Goal: Transaction & Acquisition: Book appointment/travel/reservation

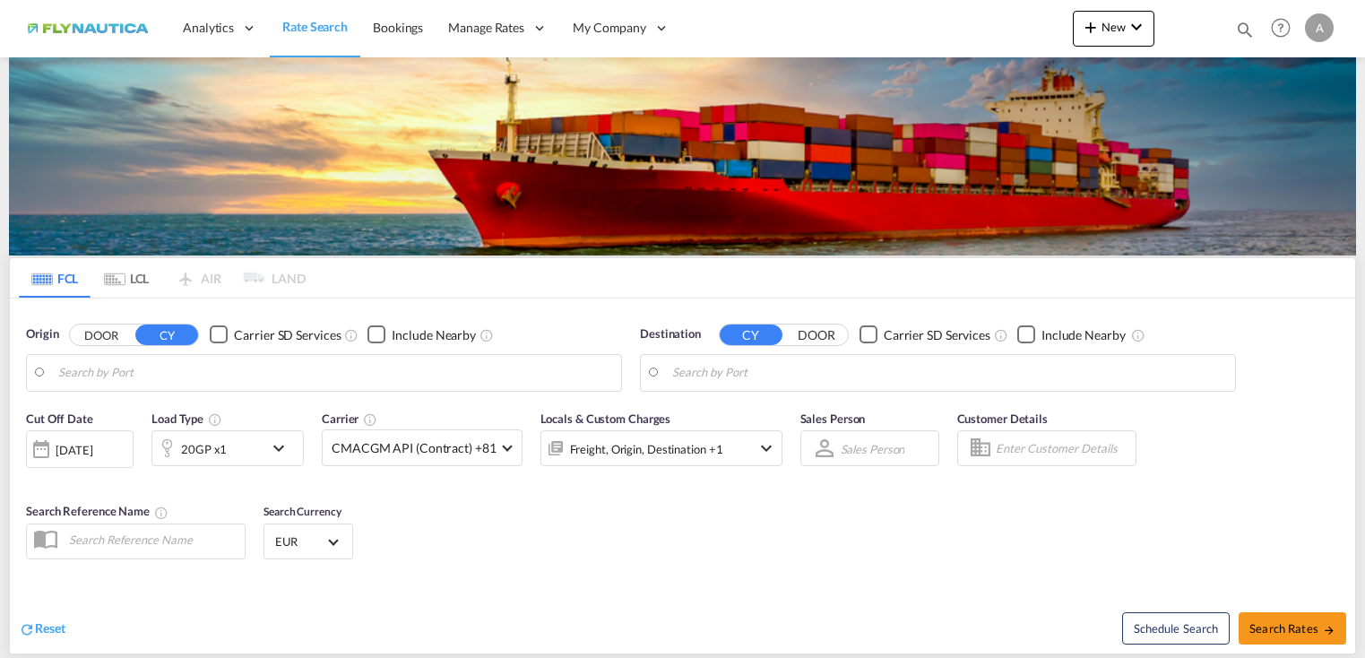
type input "[GEOGRAPHIC_DATA], [GEOGRAPHIC_DATA]"
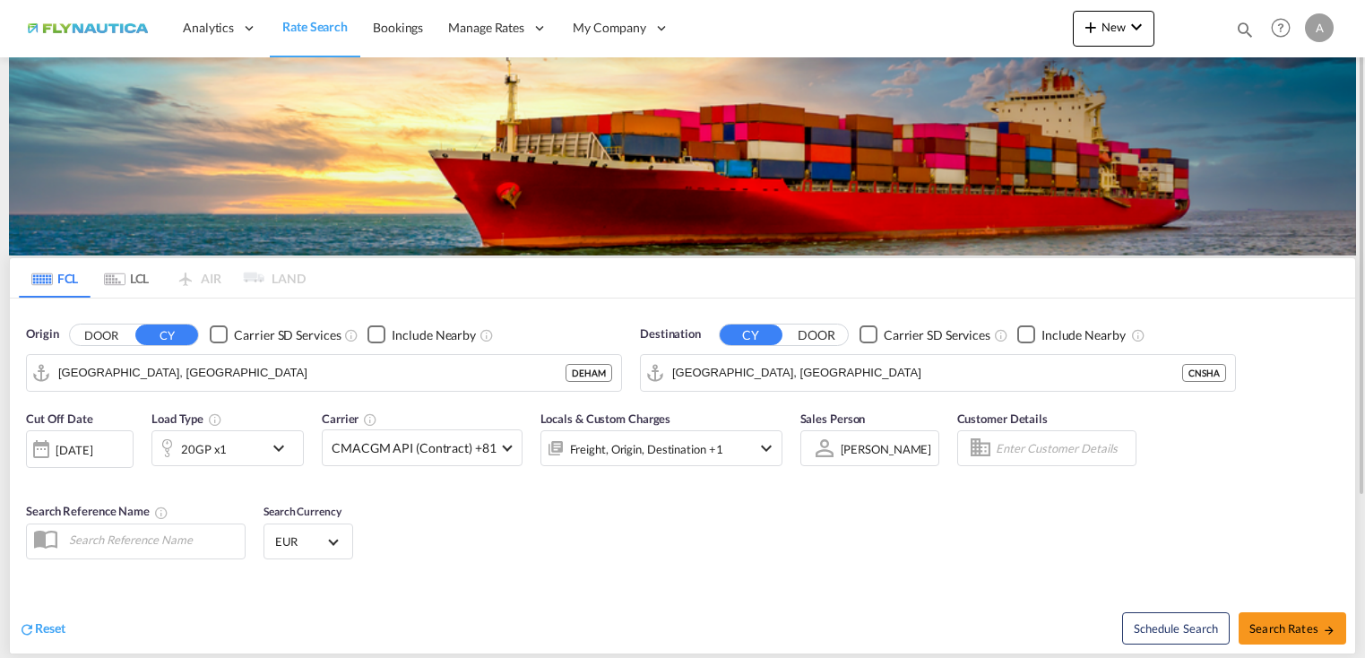
click at [1329, 28] on div "A" at bounding box center [1319, 27] width 29 height 29
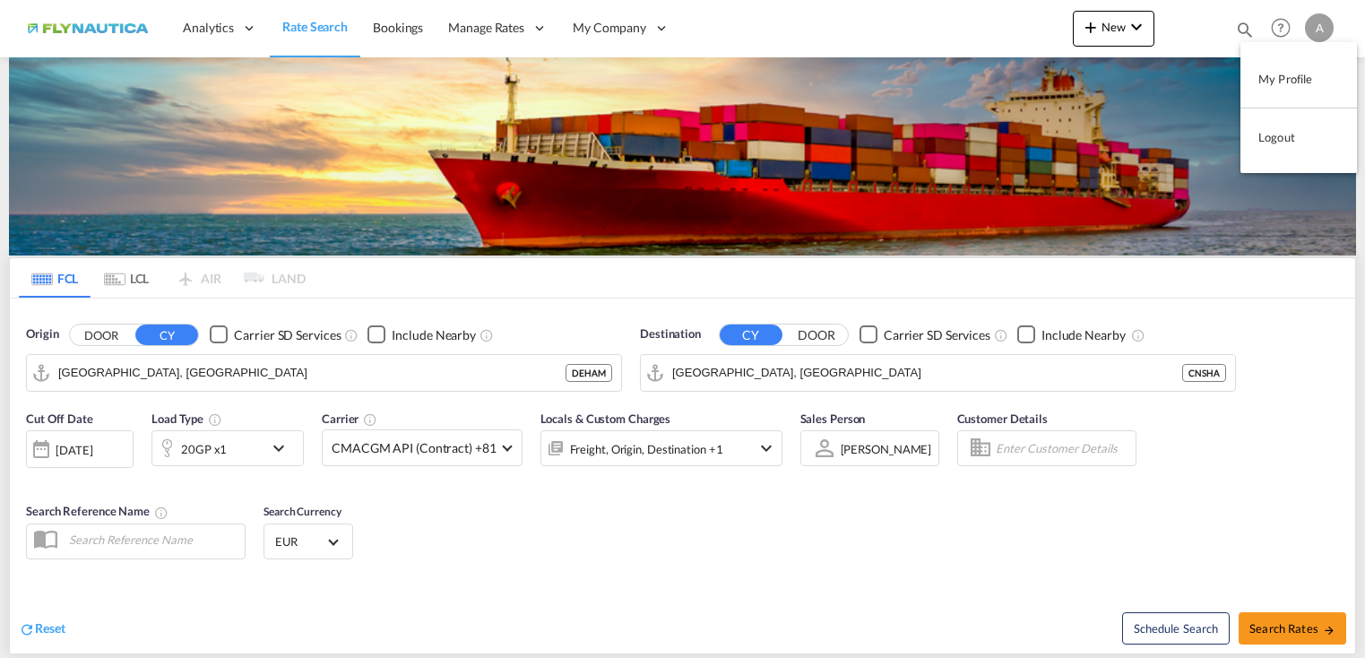
click at [1282, 132] on button "Logout" at bounding box center [1299, 137] width 117 height 36
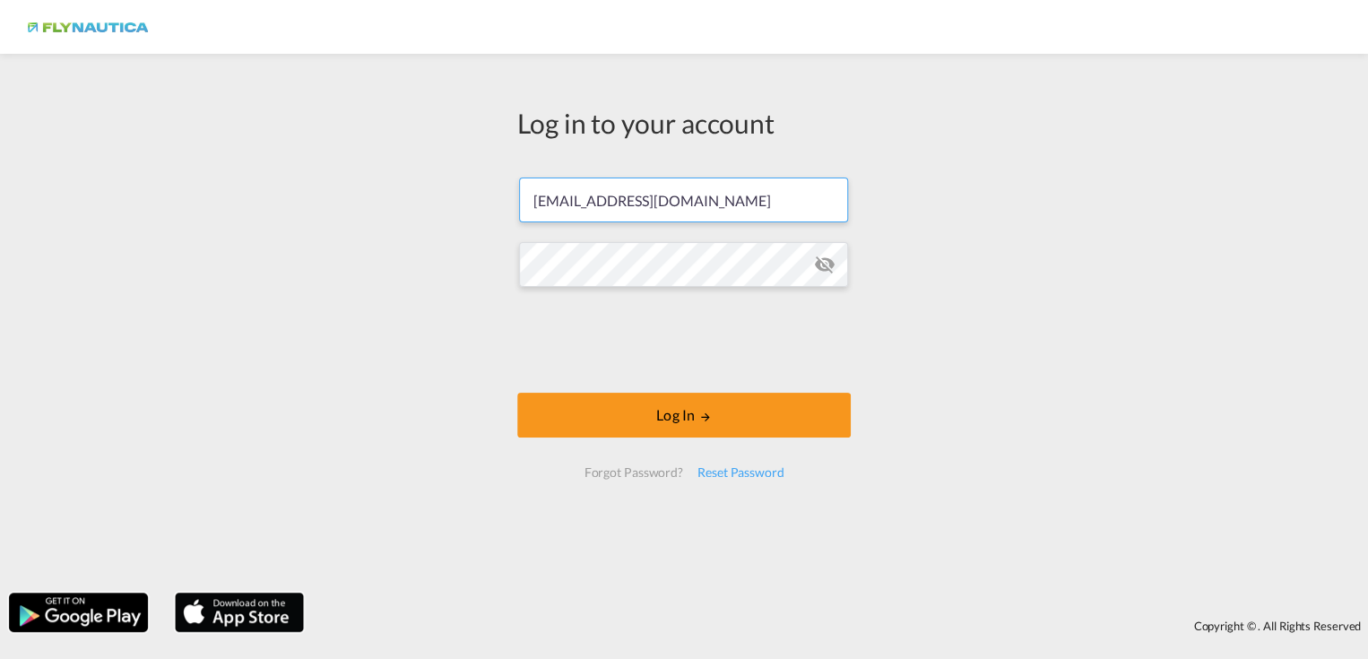
drag, startPoint x: 766, startPoint y: 201, endPoint x: 190, endPoint y: 153, distance: 577.6
click at [177, 153] on div "Log in to your account [PERSON_NAME][EMAIL_ADDRESS][DOMAIN_NAME] Log In Forgot …" at bounding box center [684, 323] width 1368 height 521
paste input "[EMAIL_ADDRESS][DOMAIN_NAME]"
type input "[EMAIL_ADDRESS][DOMAIN_NAME]"
click at [262, 192] on div "Log in to your account [EMAIL_ADDRESS][DOMAIN_NAME] Log In Forgot Password? Res…" at bounding box center [684, 323] width 1368 height 521
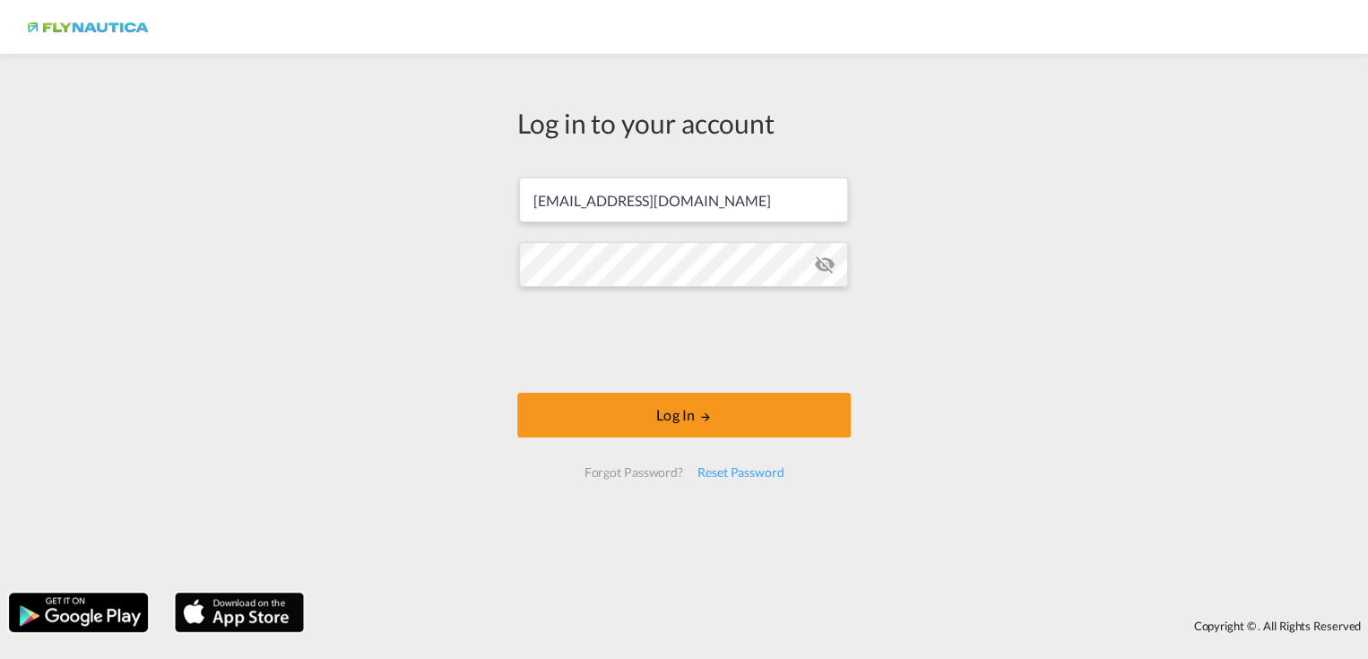
click at [984, 295] on div "Log in to your account [EMAIL_ADDRESS][DOMAIN_NAME] Log In Forgot Password? Res…" at bounding box center [684, 323] width 1368 height 521
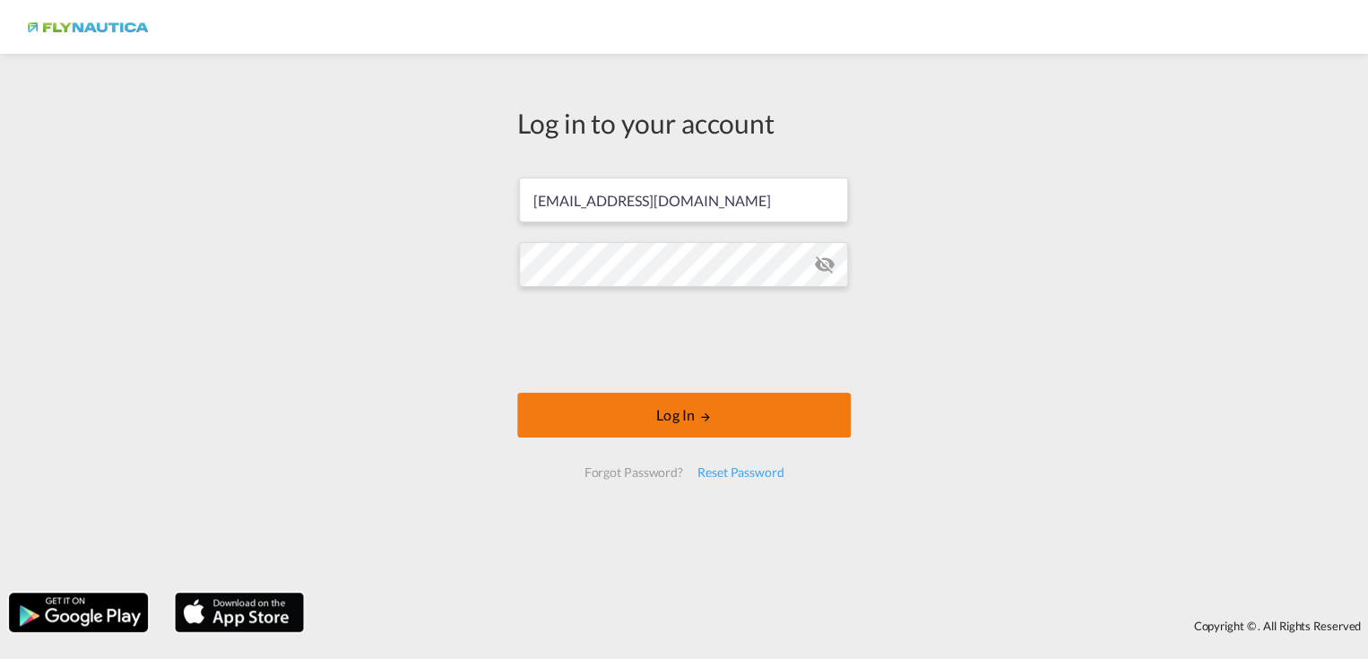
click at [699, 422] on md-icon "LOGIN" at bounding box center [705, 417] width 13 height 13
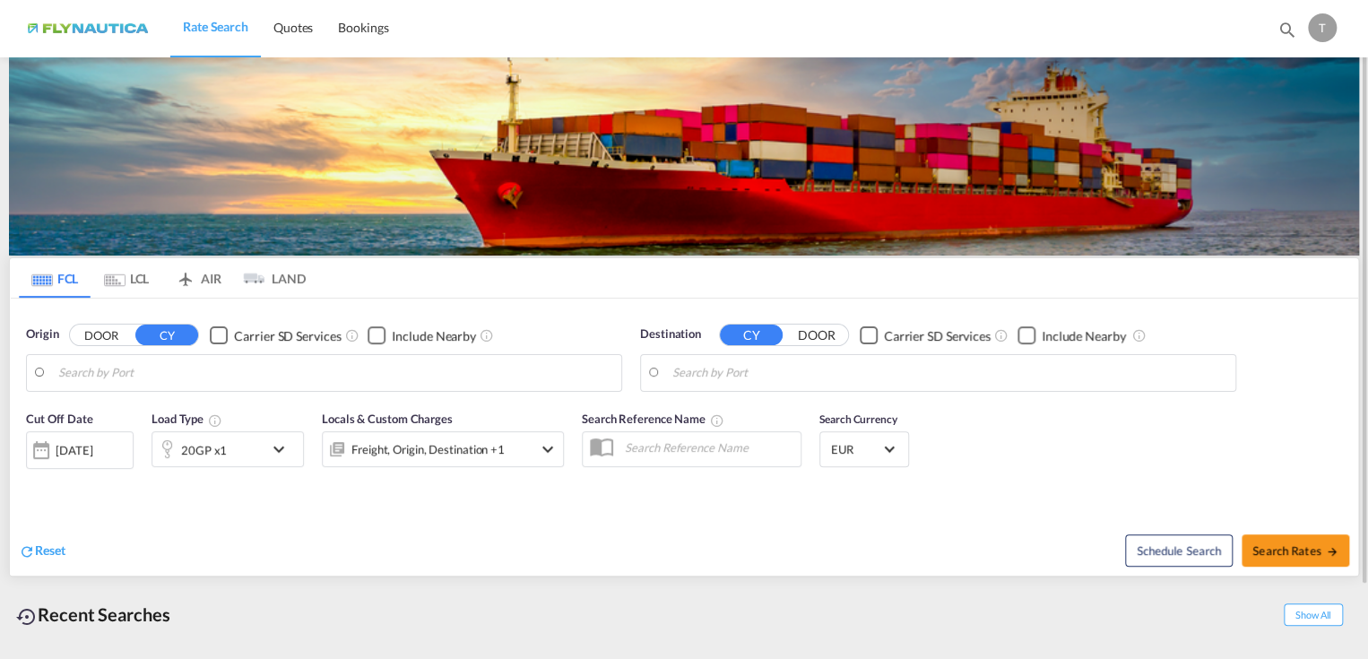
click at [110, 282] on md-icon "Use the left and right arrow keys to navigate between tabs" at bounding box center [115, 279] width 22 height 13
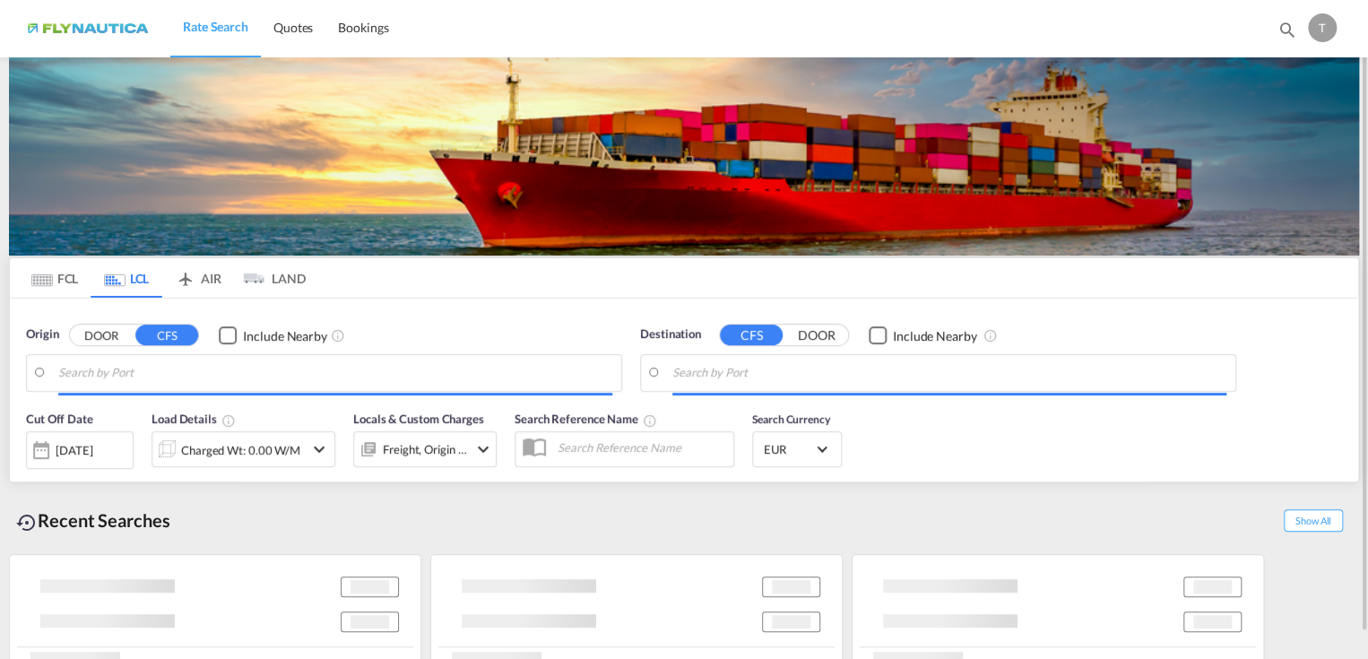
type input "DE-46777, [PERSON_NAME][GEOGRAPHIC_DATA]"
type input "[GEOGRAPHIC_DATA], INBLR"
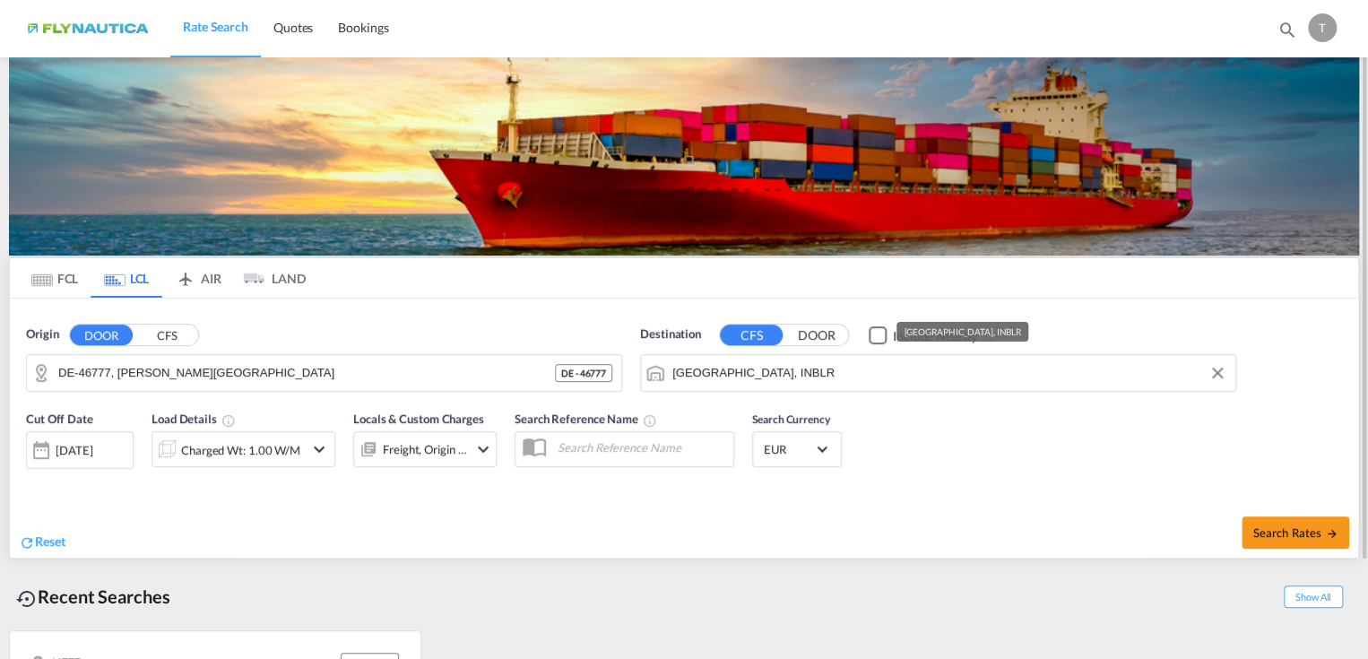
click at [804, 376] on input "[GEOGRAPHIC_DATA], INBLR" at bounding box center [949, 373] width 554 height 27
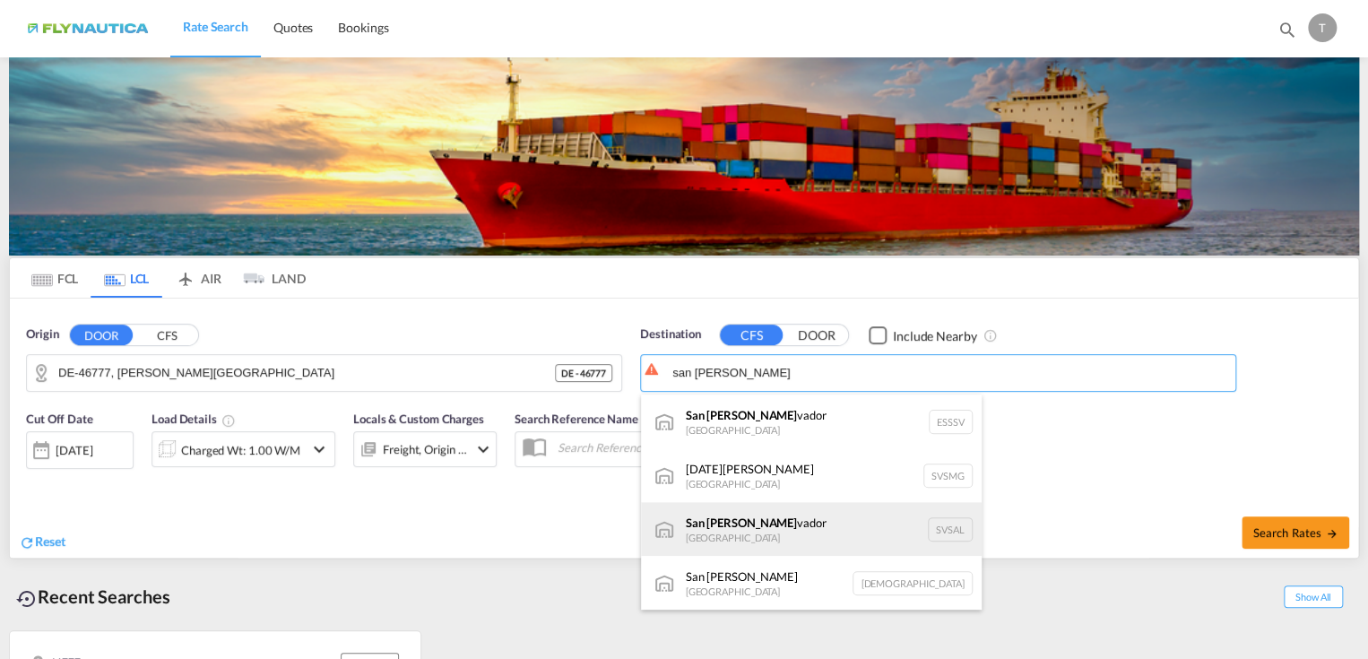
click at [767, 528] on div "San [PERSON_NAME] vador [GEOGRAPHIC_DATA] [GEOGRAPHIC_DATA]" at bounding box center [811, 529] width 341 height 54
type input "[GEOGRAPHIC_DATA], [GEOGRAPHIC_DATA]"
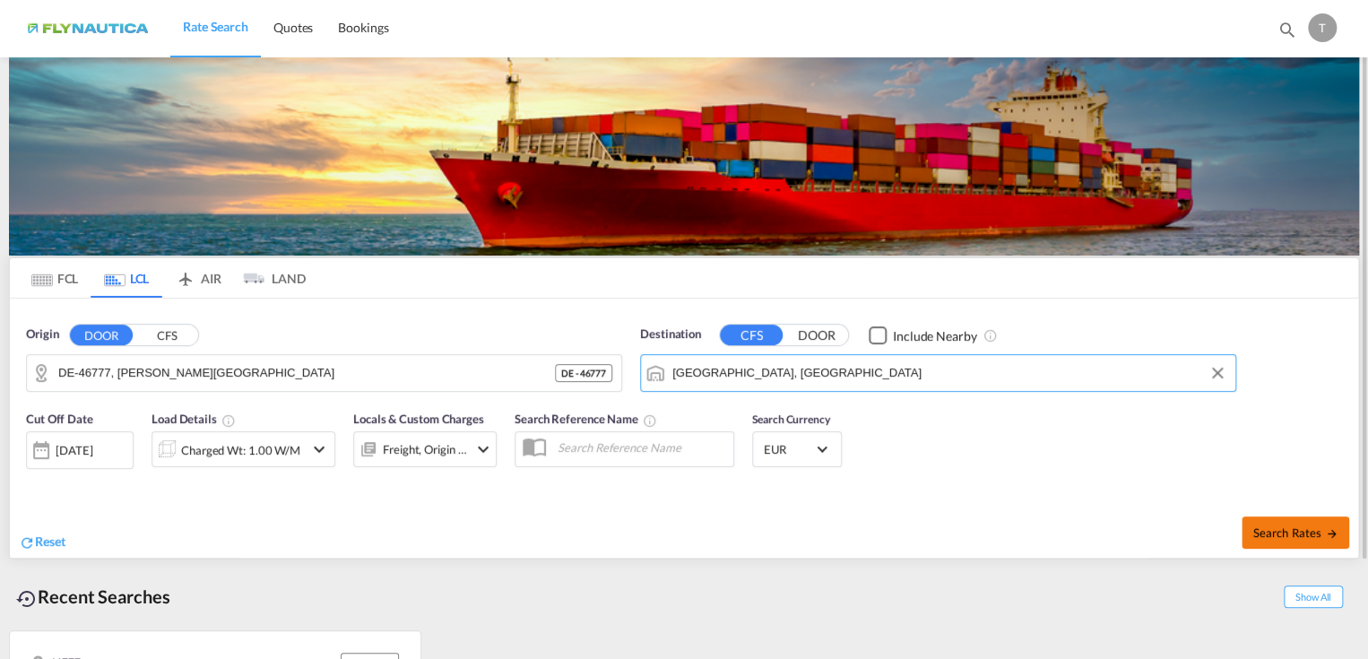
click at [1264, 532] on span "Search Rates" at bounding box center [1296, 532] width 86 height 14
type input "46777 to SVSAL / [DATE]"
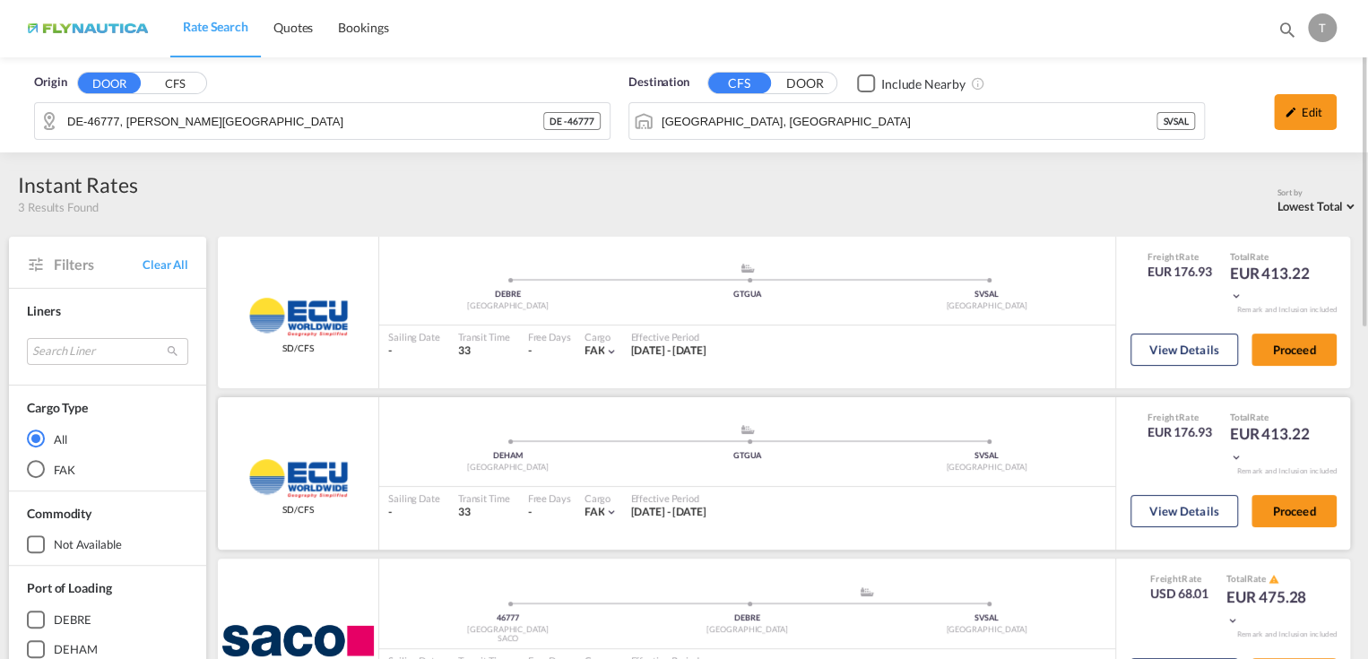
scroll to position [179, 0]
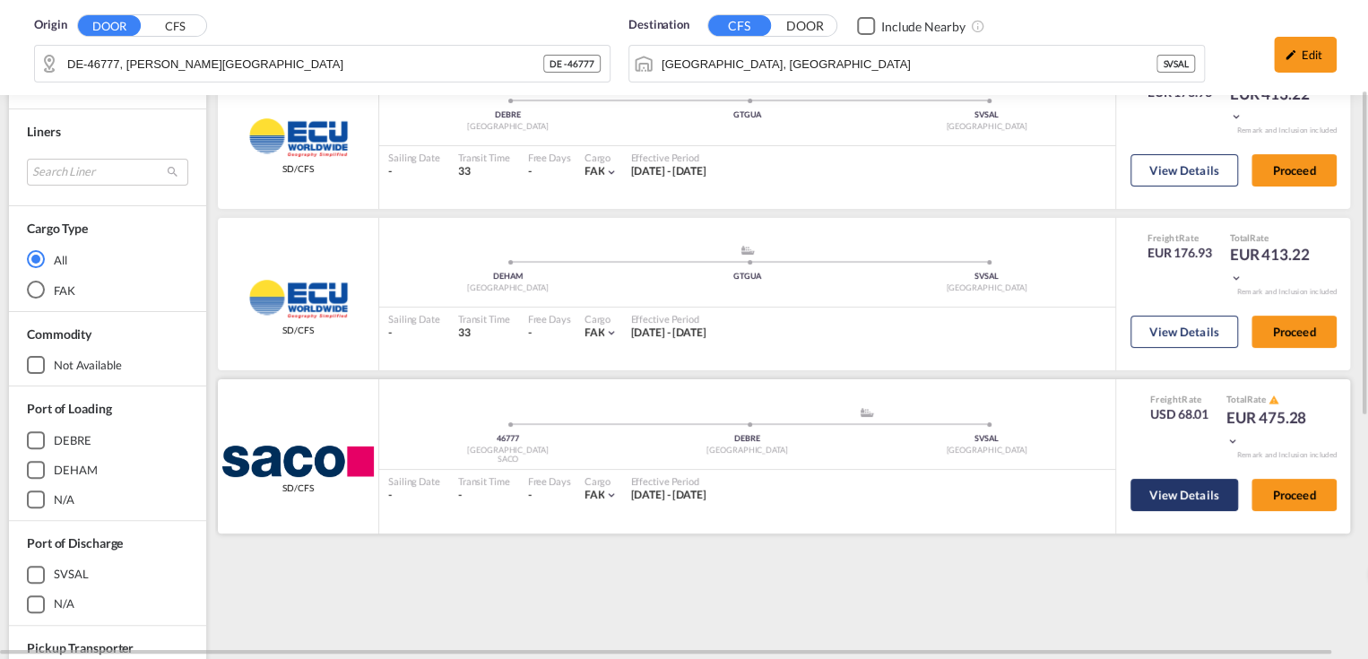
click at [1166, 498] on button "View Details" at bounding box center [1185, 495] width 108 height 32
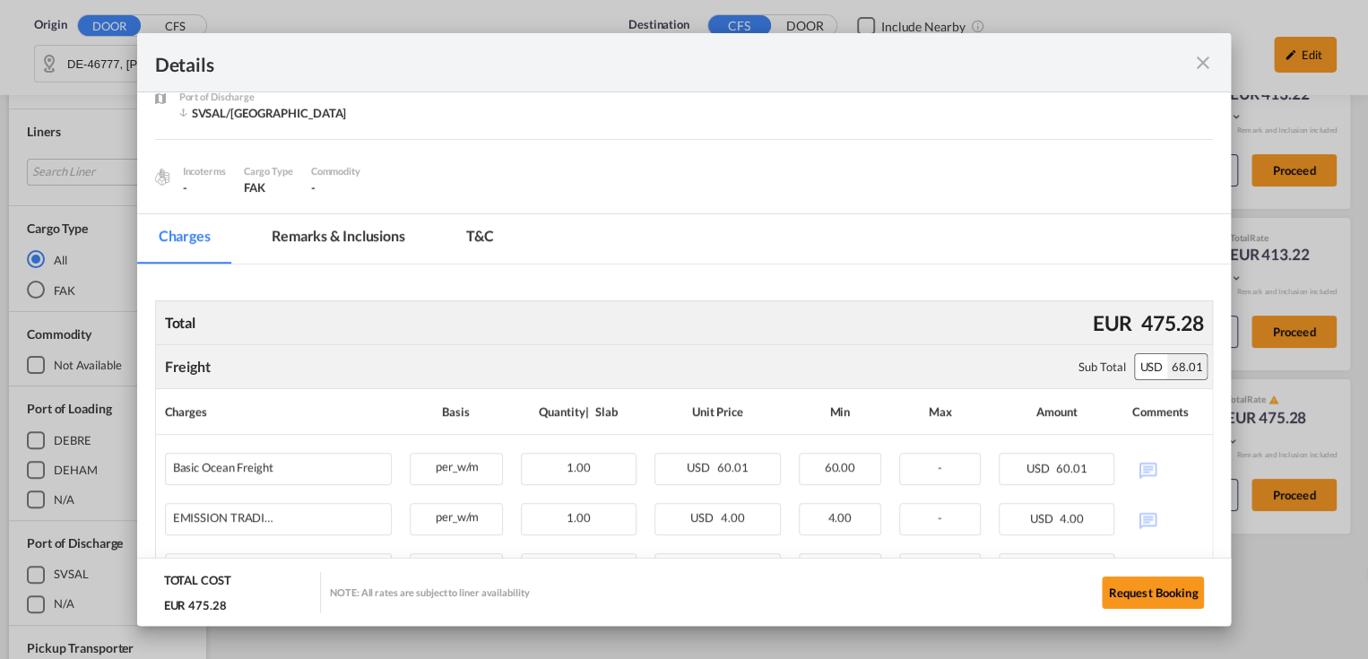
scroll to position [269, 0]
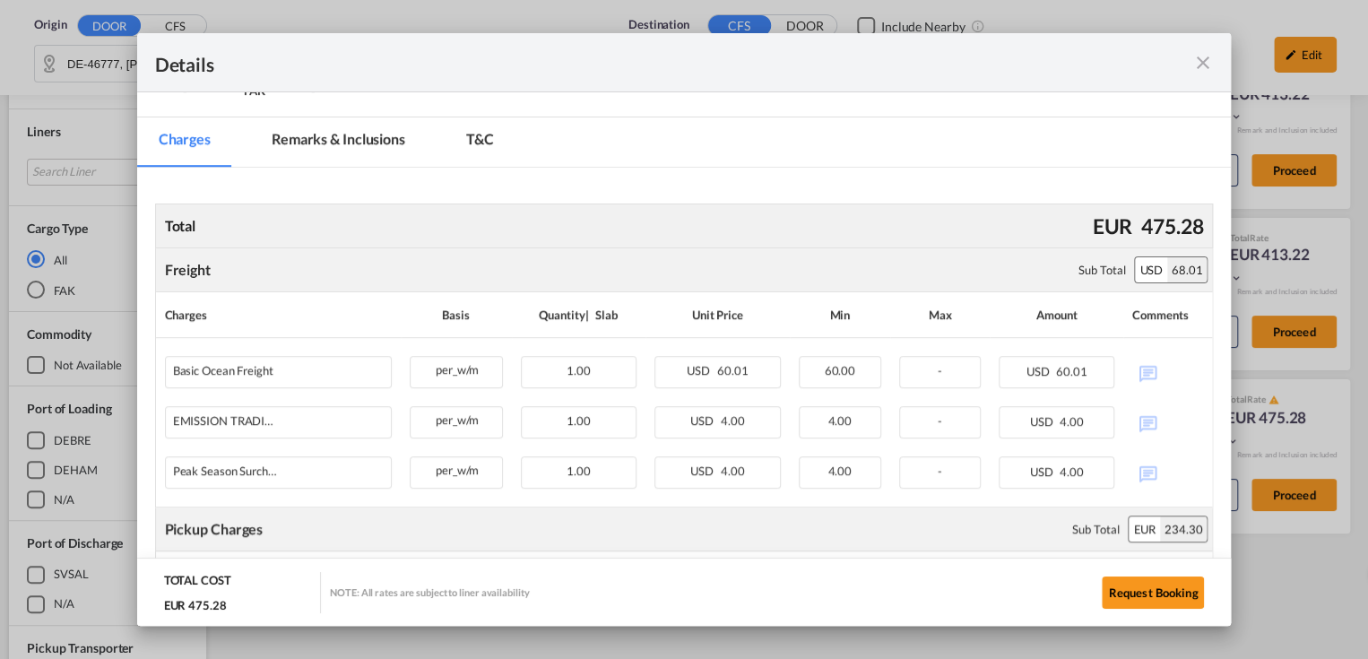
click at [1205, 65] on md-icon "icon-close fg-AAA8AD m-0 cursor" at bounding box center [1203, 63] width 22 height 22
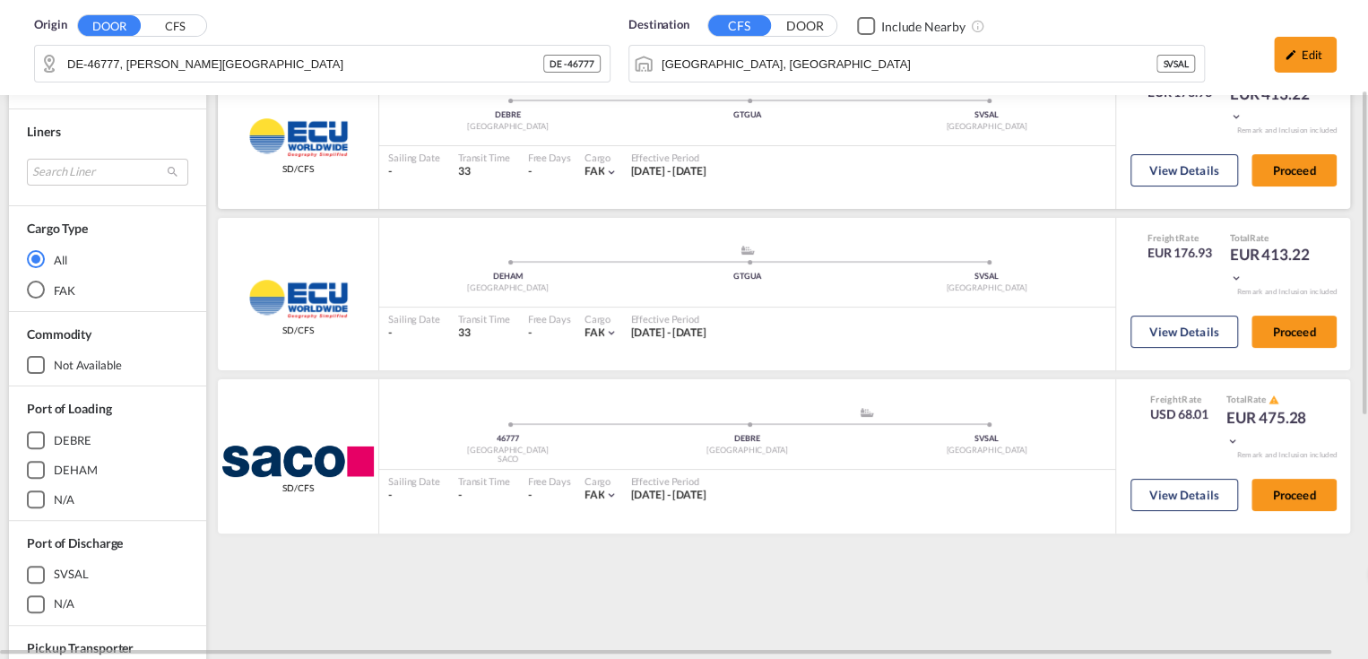
scroll to position [0, 0]
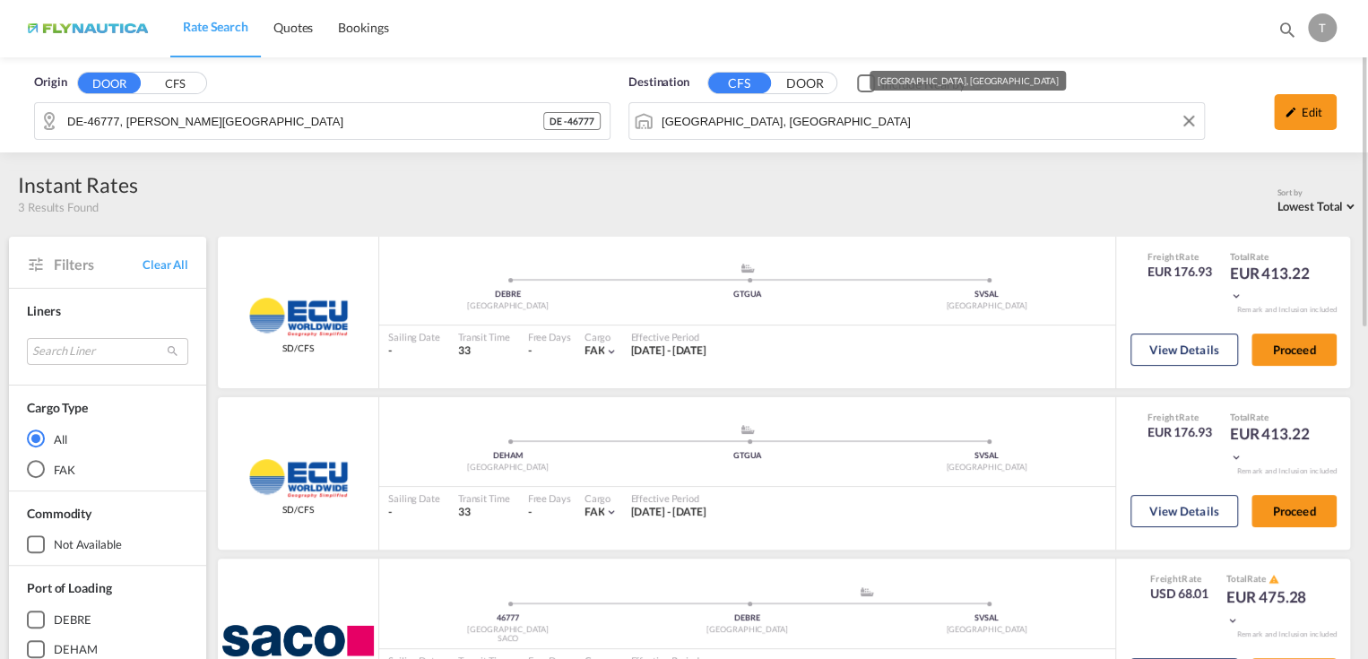
click at [886, 125] on input "[GEOGRAPHIC_DATA], [GEOGRAPHIC_DATA]" at bounding box center [928, 121] width 533 height 27
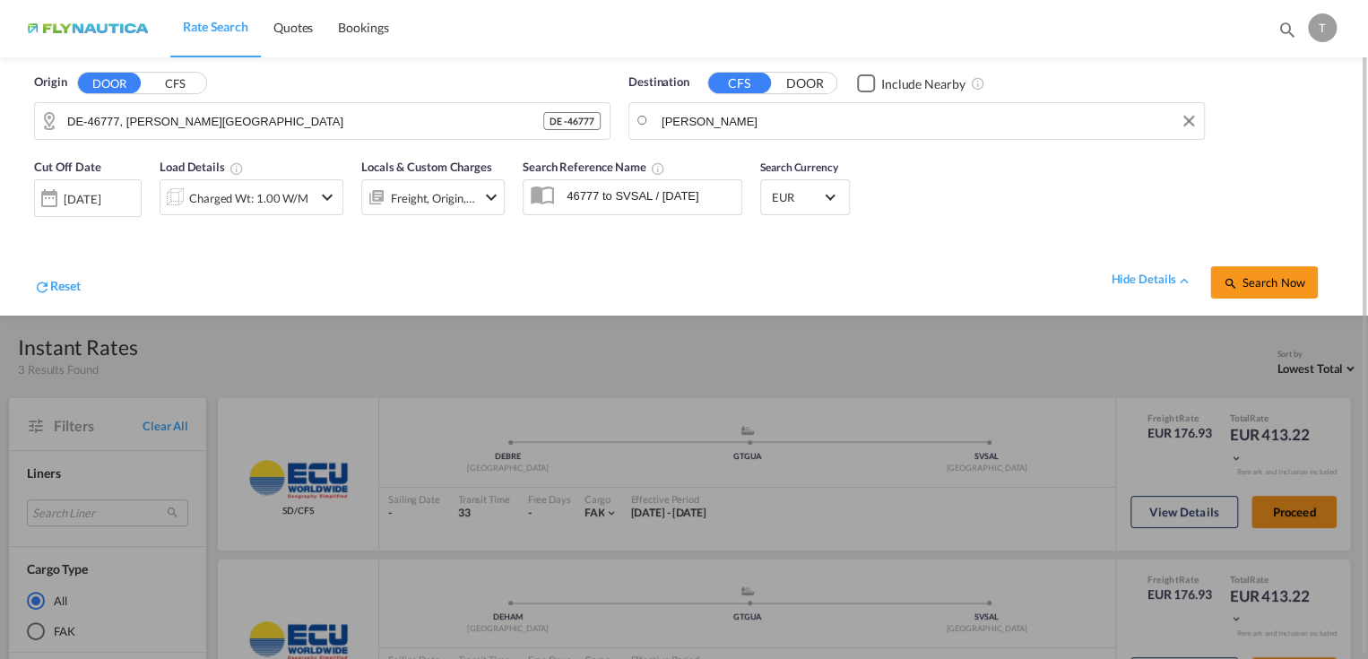
click at [820, 112] on body "Rate Search Quotes Bookings Rate Search Quotes Bookings" at bounding box center [684, 329] width 1368 height 659
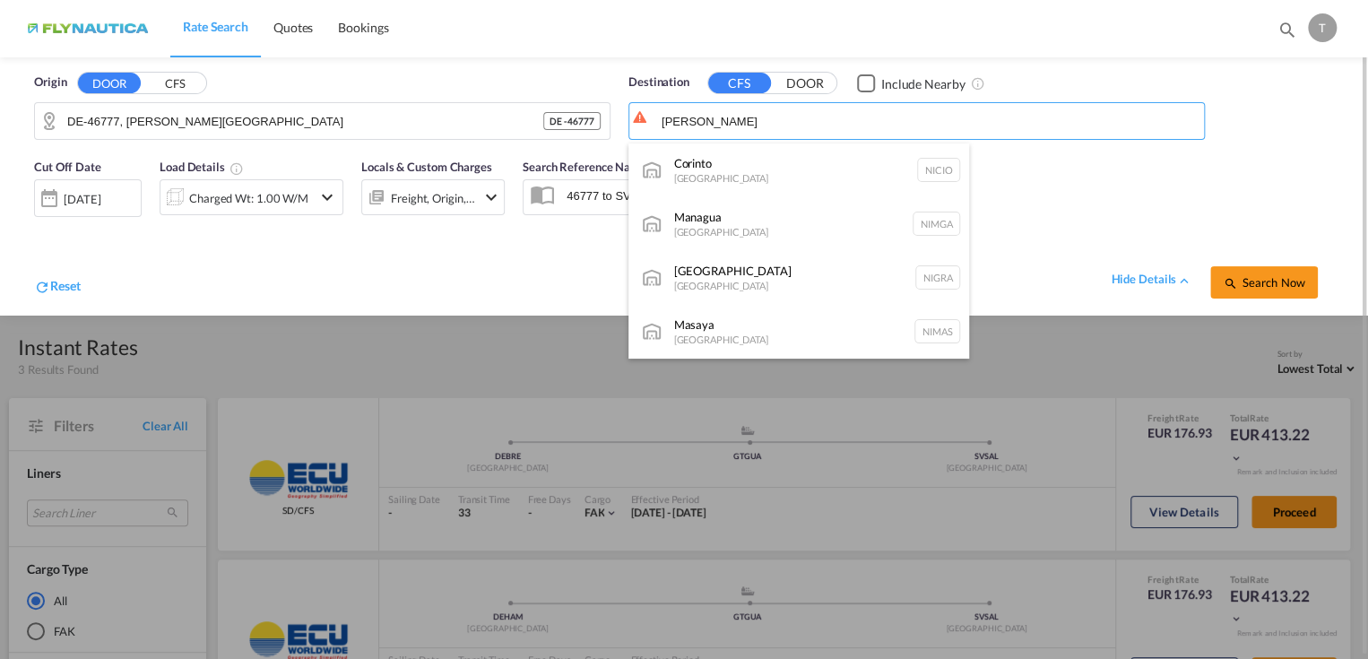
click at [744, 216] on div "Managua [GEOGRAPHIC_DATA] [GEOGRAPHIC_DATA]" at bounding box center [798, 224] width 341 height 54
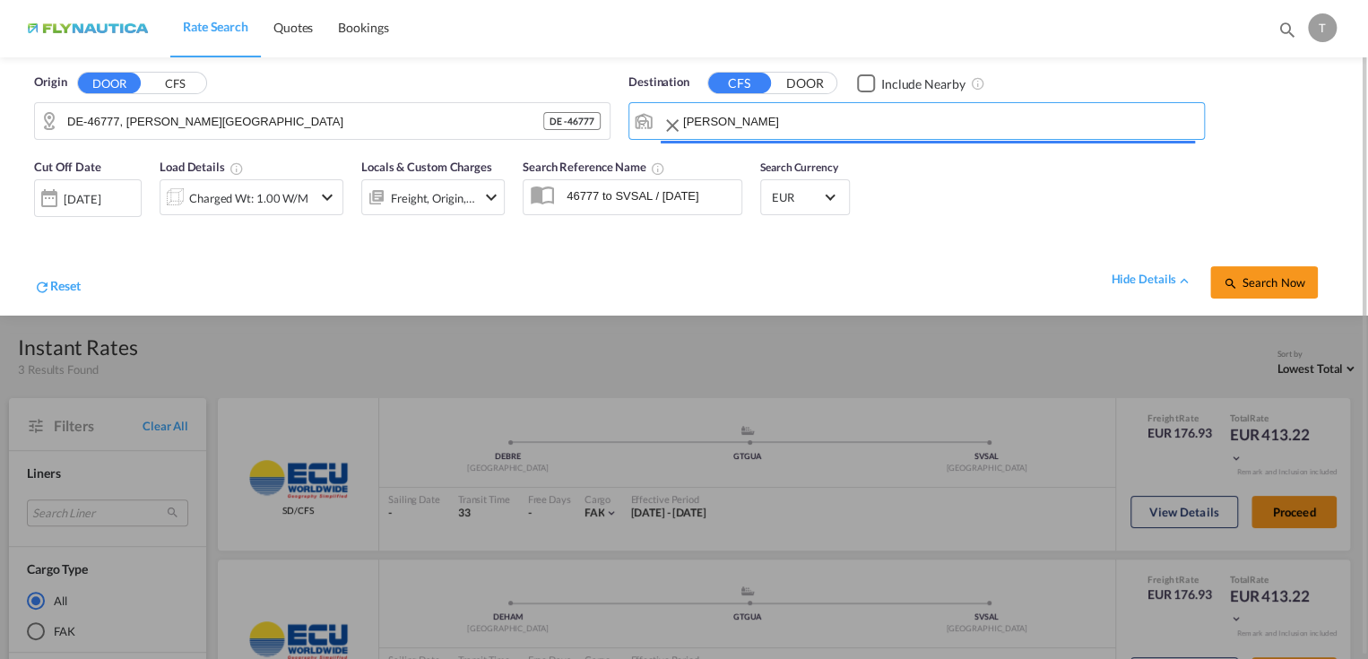
type input "Managua, NIMGA"
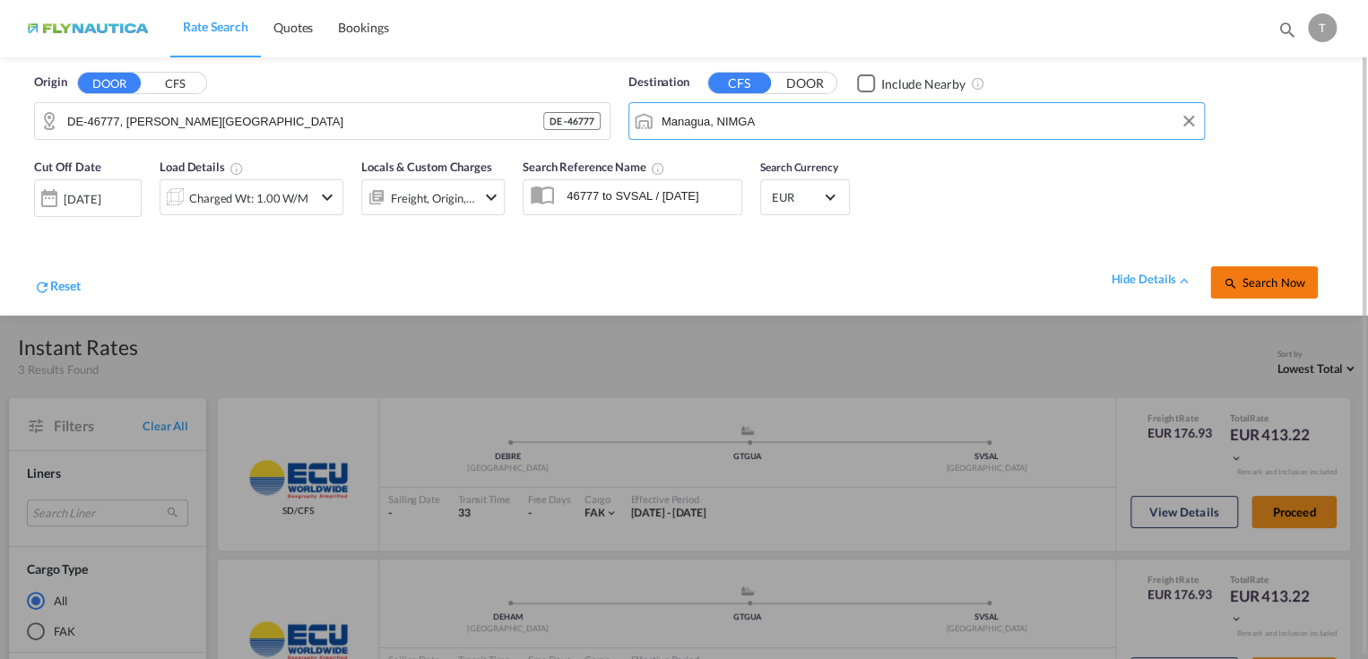
click at [1258, 275] on span "Search Now" at bounding box center [1264, 282] width 82 height 14
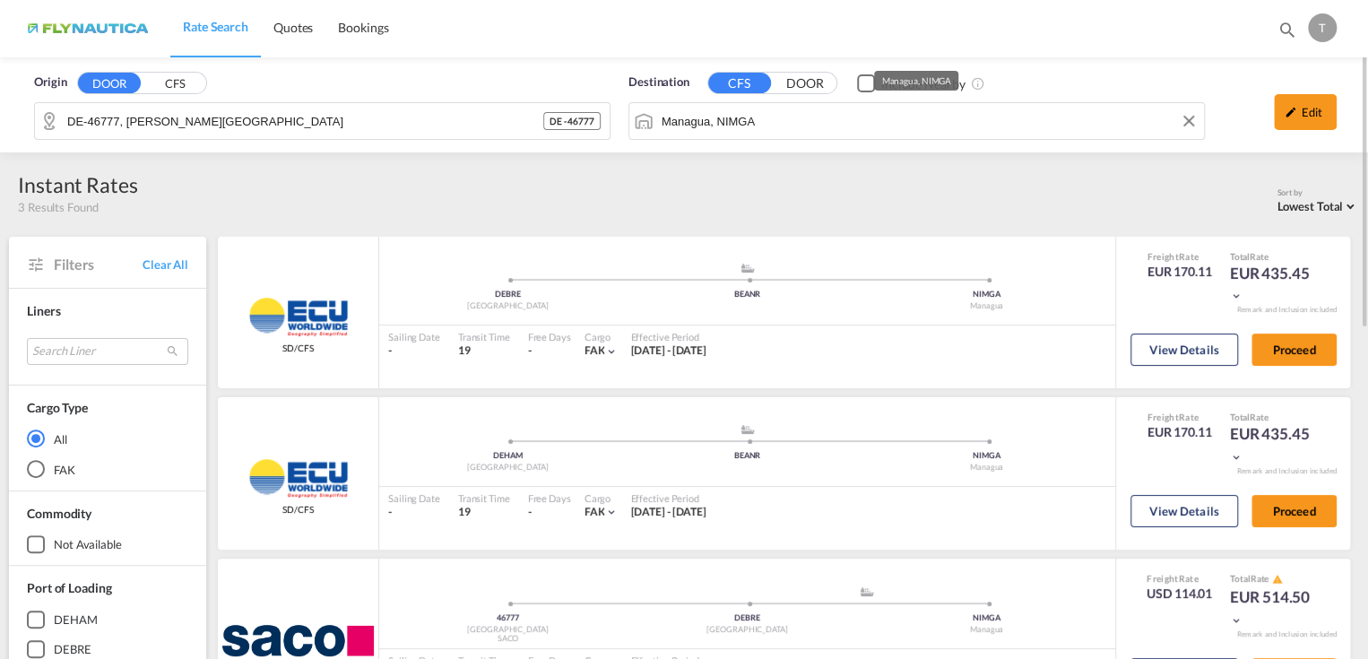
click at [811, 122] on input "Managua, NIMGA" at bounding box center [928, 121] width 533 height 27
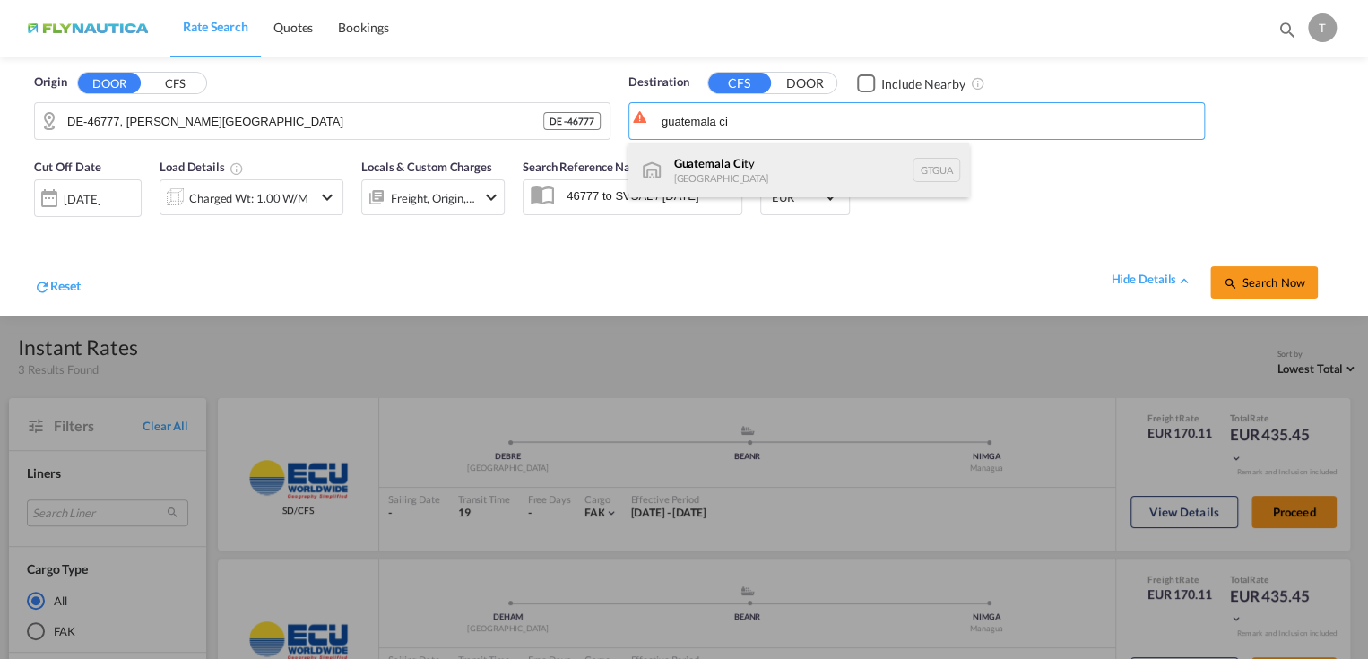
click at [793, 163] on div "Guatemala Ci ty [GEOGRAPHIC_DATA] [GEOGRAPHIC_DATA]" at bounding box center [798, 170] width 341 height 54
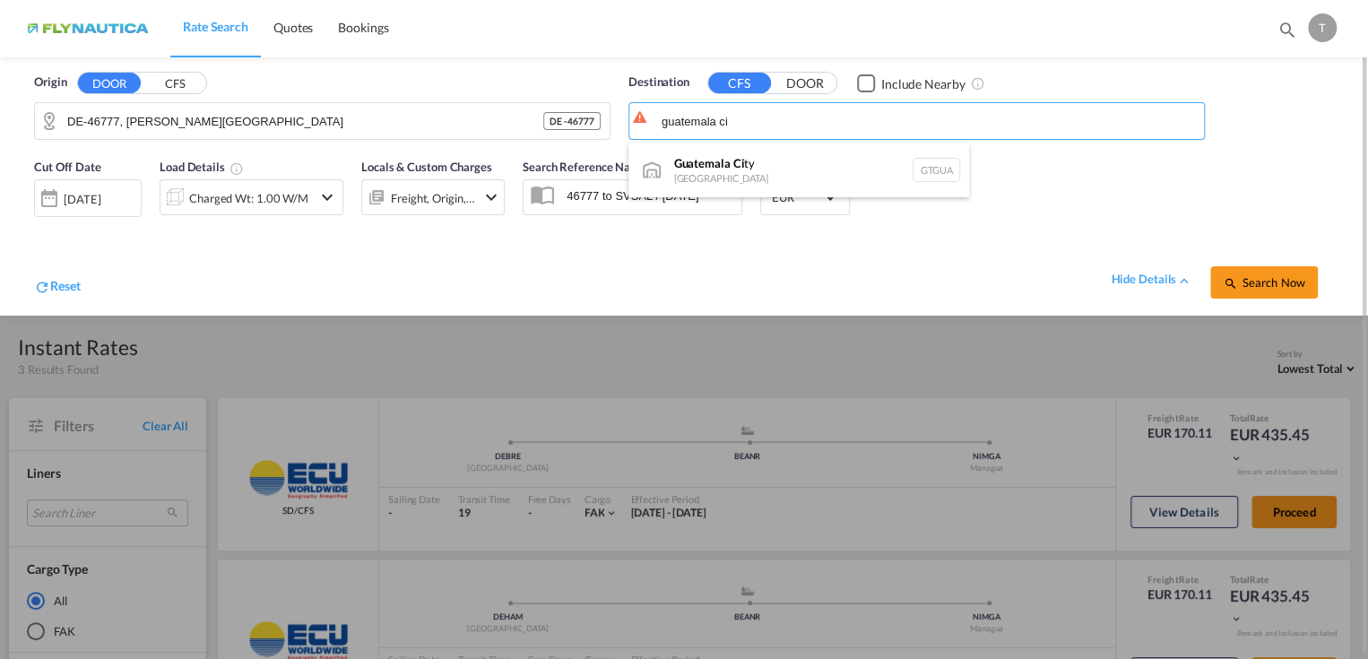
type input "Guatemala City, [GEOGRAPHIC_DATA]"
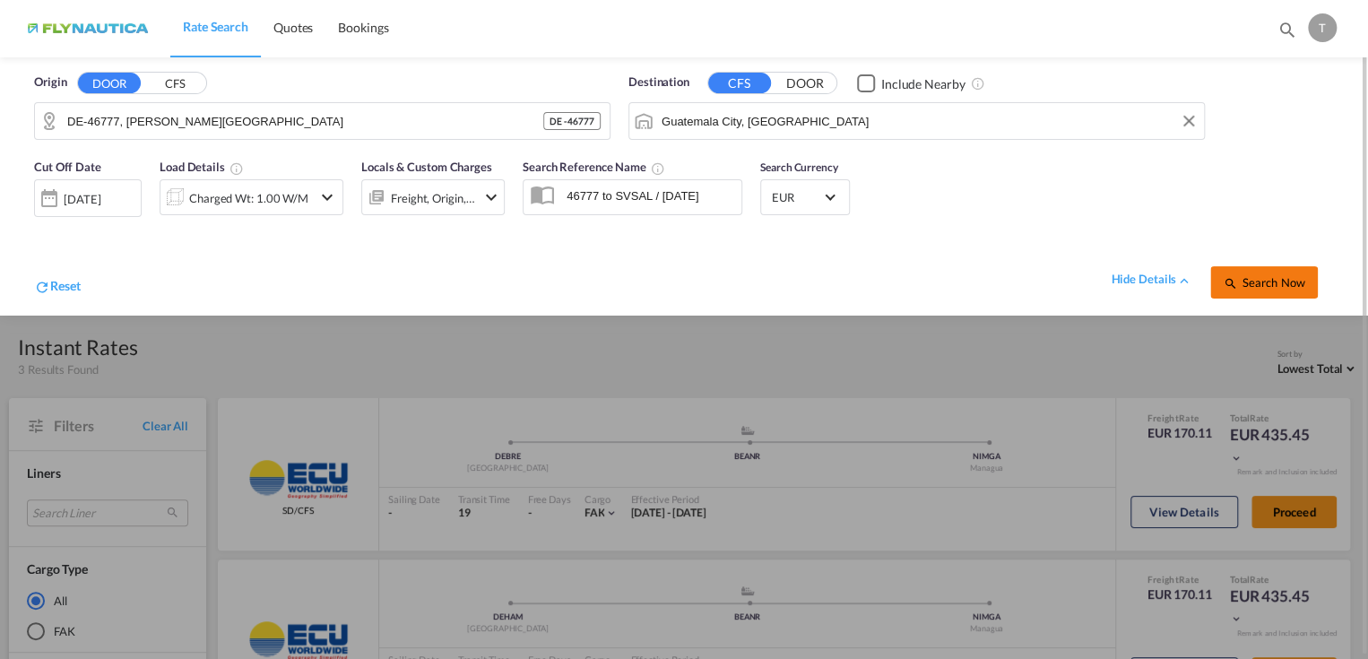
click at [1280, 281] on span "Search Now" at bounding box center [1264, 282] width 82 height 14
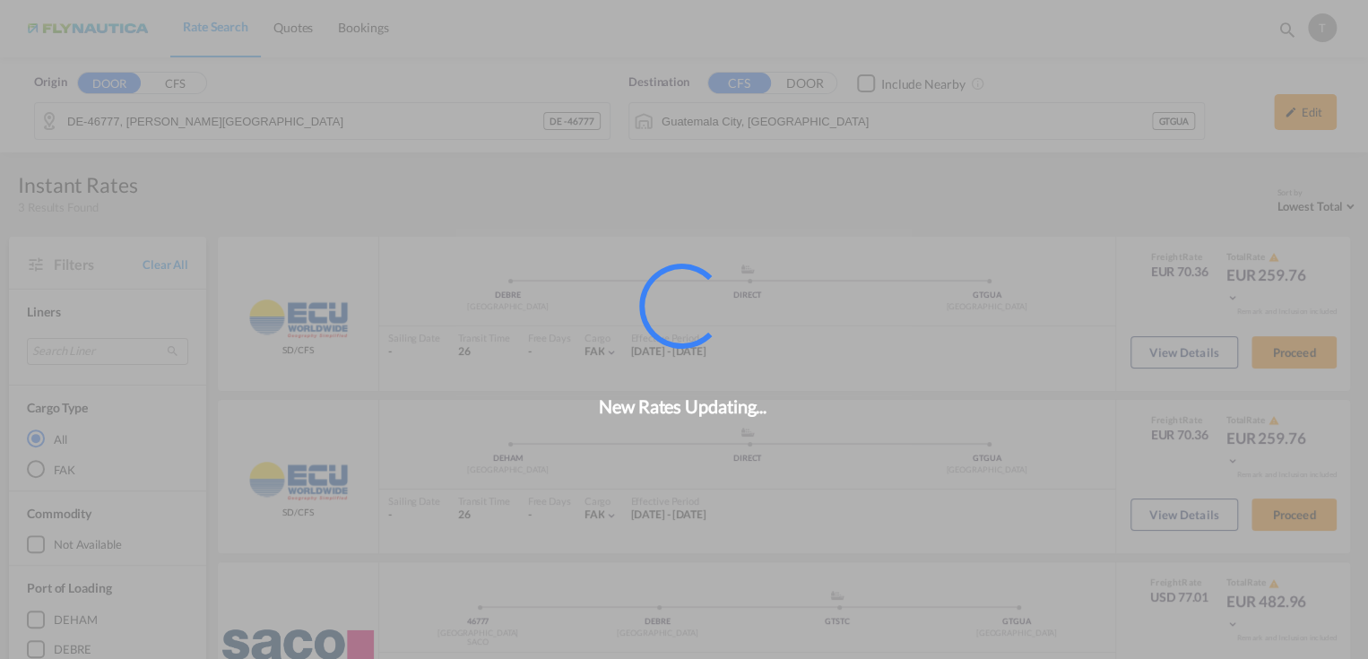
click at [810, 120] on div "New Rates Updating..." at bounding box center [684, 329] width 1368 height 659
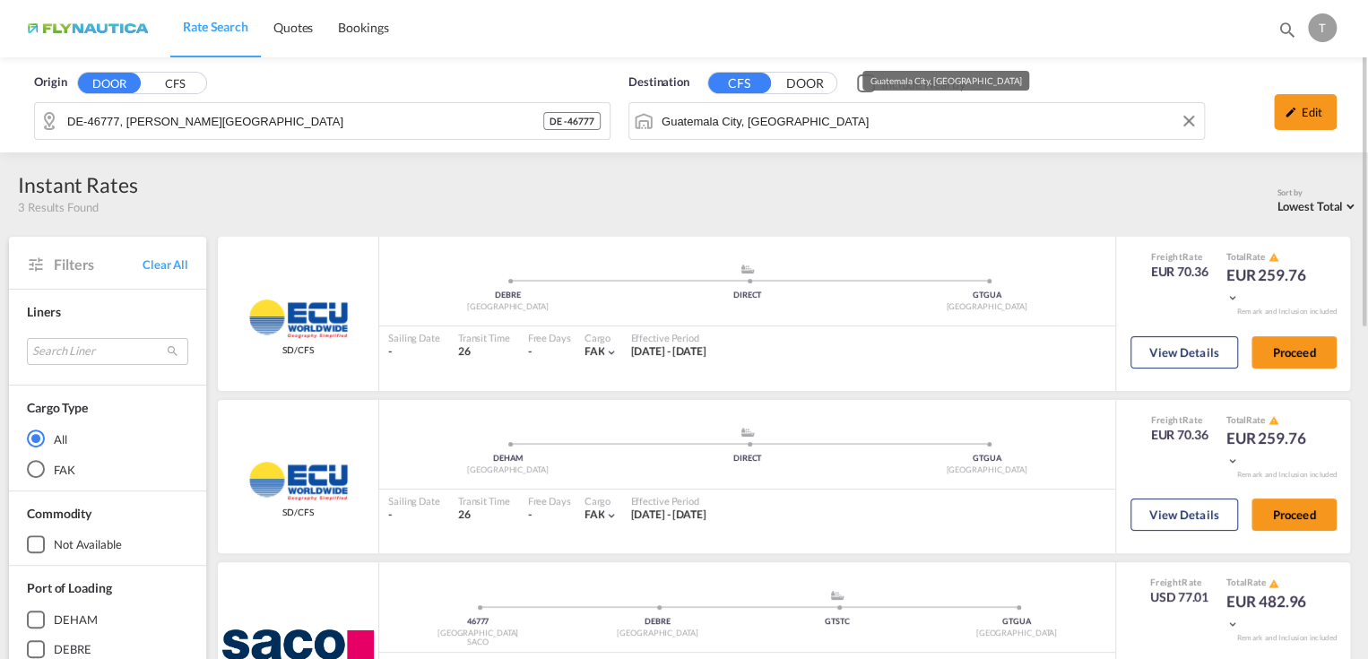
click at [825, 116] on input "Guatemala City, [GEOGRAPHIC_DATA]" at bounding box center [928, 121] width 533 height 27
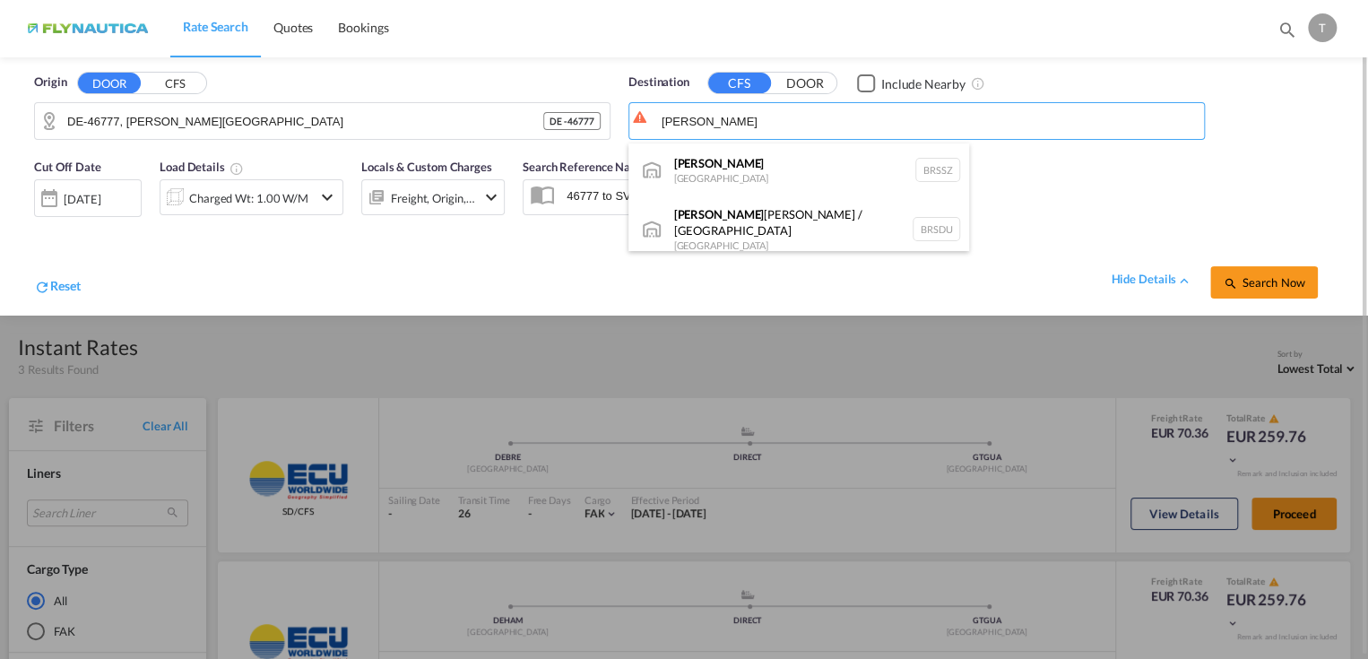
click at [739, 168] on div "[PERSON_NAME] [GEOGRAPHIC_DATA] BRSSZ" at bounding box center [798, 170] width 341 height 54
type input "[PERSON_NAME], BRSSZ"
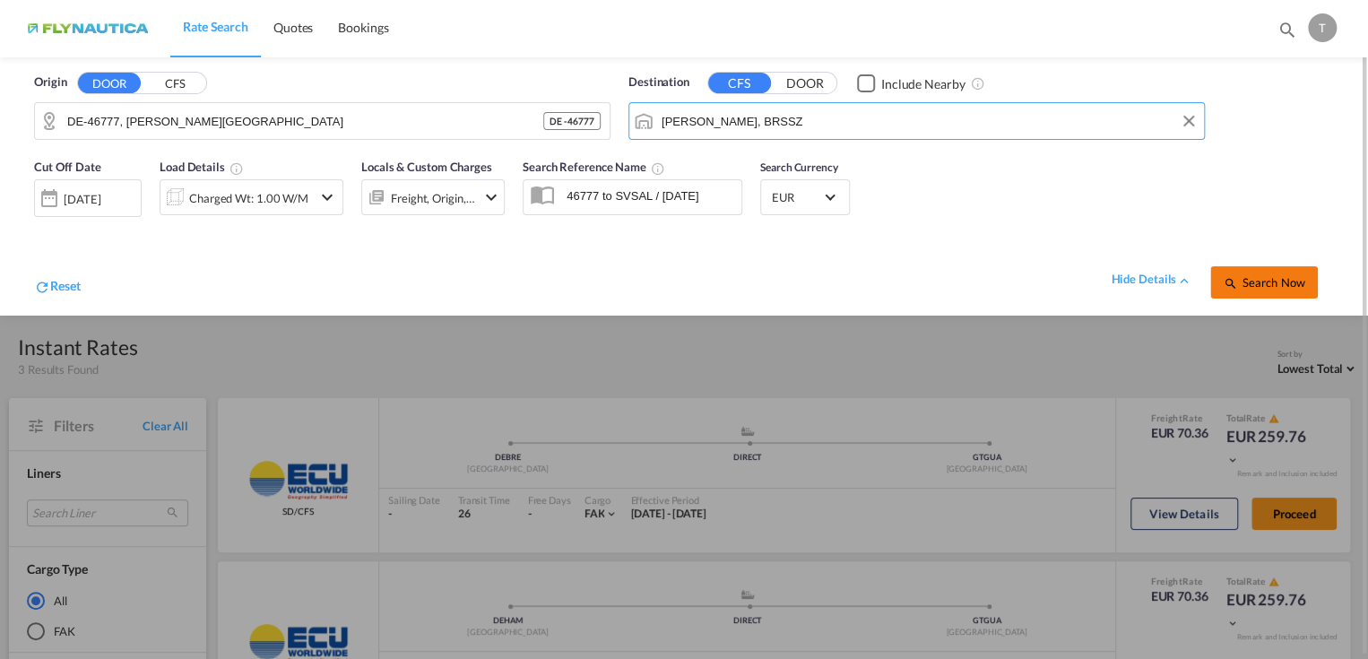
click at [1252, 275] on span "Search Now" at bounding box center [1264, 282] width 82 height 14
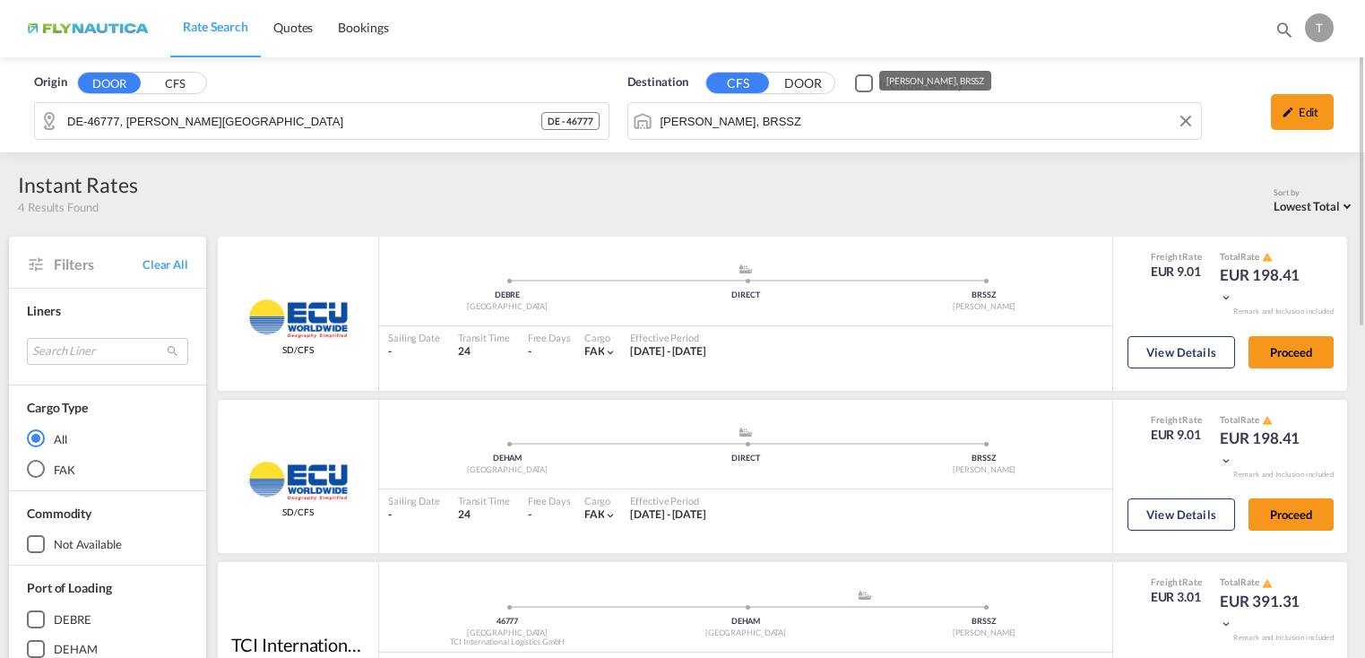
click at [794, 119] on div "Origin DOOR CFS DE-46777, [PERSON_NAME][GEOGRAPHIC_DATA] DE - 46777 Destination…" at bounding box center [682, 104] width 1365 height 95
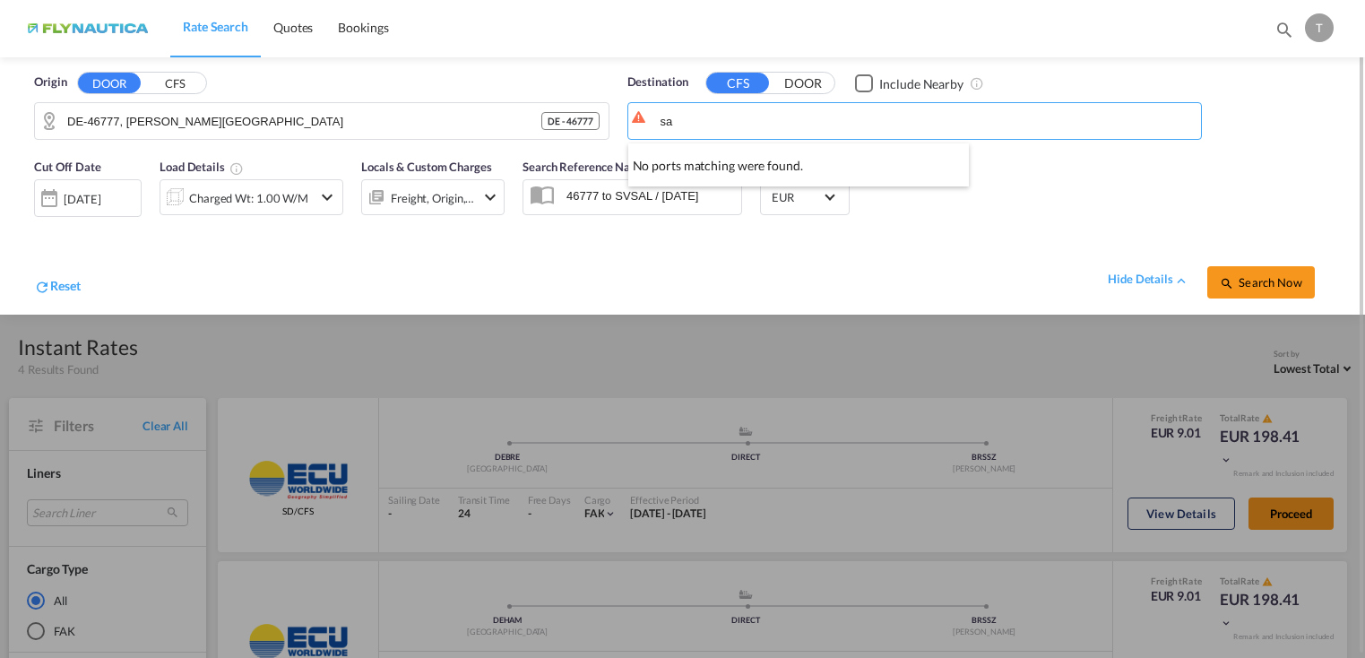
type input "s"
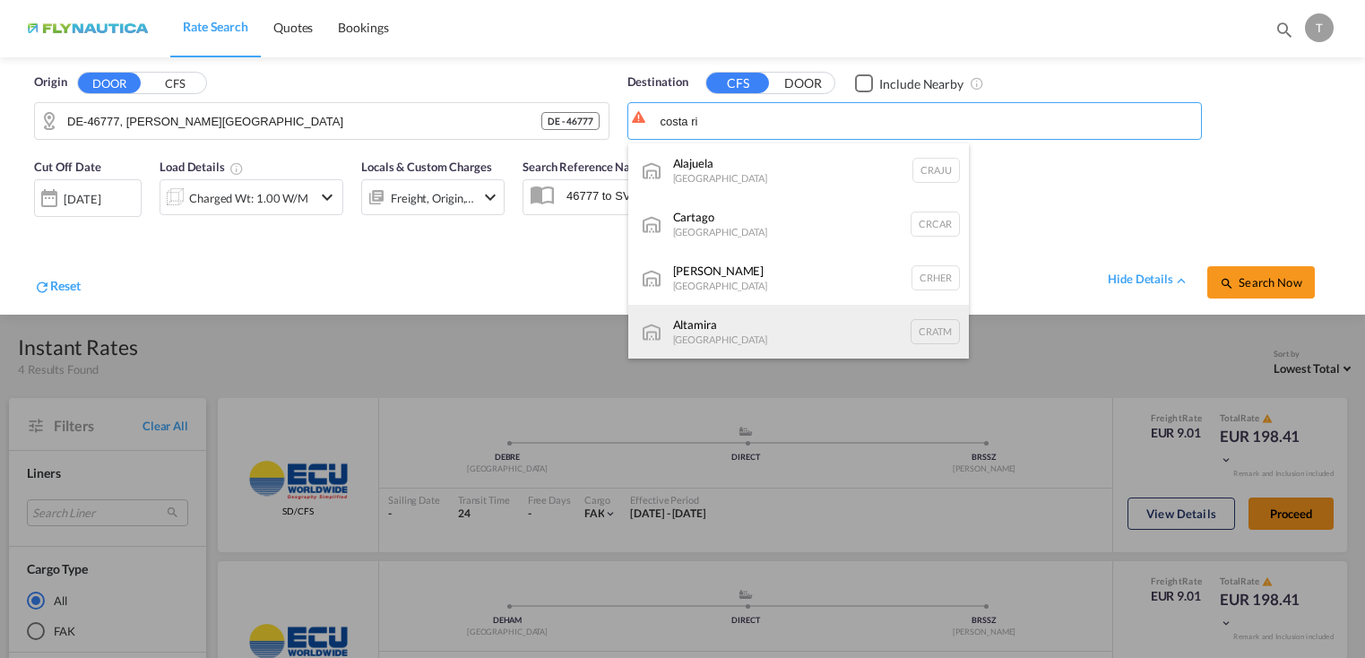
click at [735, 332] on div "Altamira [GEOGRAPHIC_DATA] CRATM" at bounding box center [798, 332] width 341 height 54
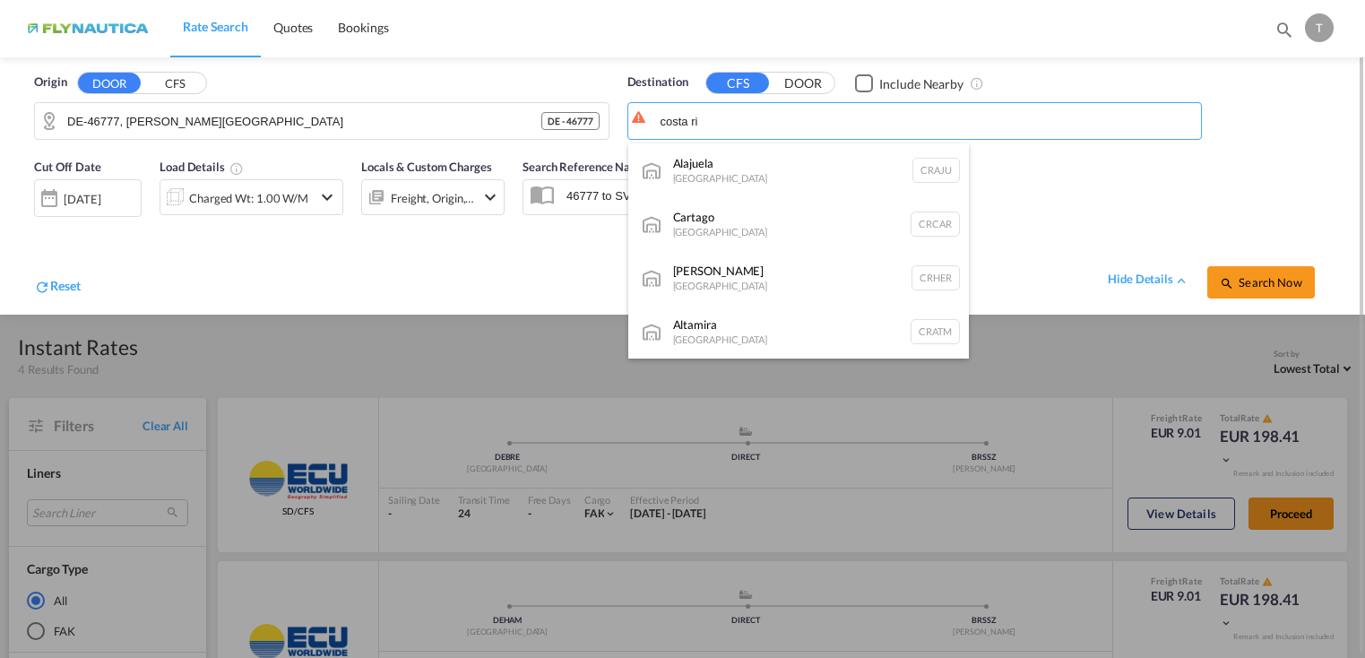
type input "Altamira, CRATM"
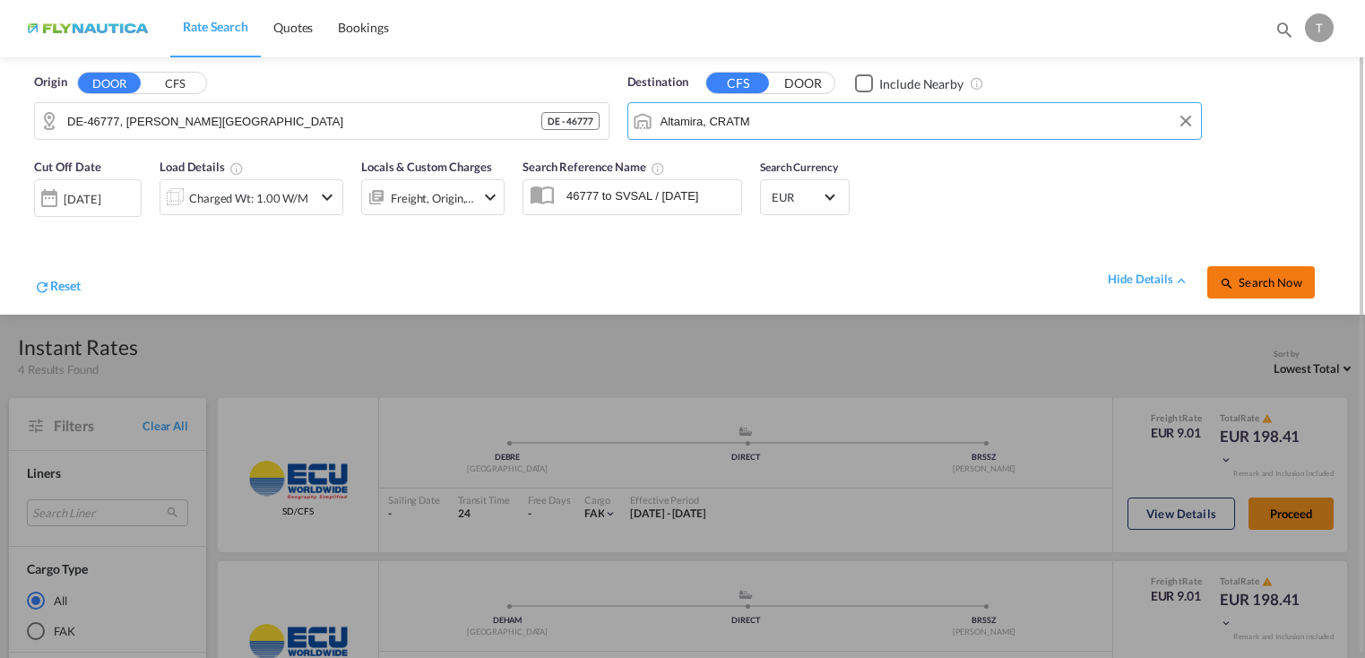
click at [1230, 287] on md-icon "icon-magnify" at bounding box center [1227, 283] width 14 height 14
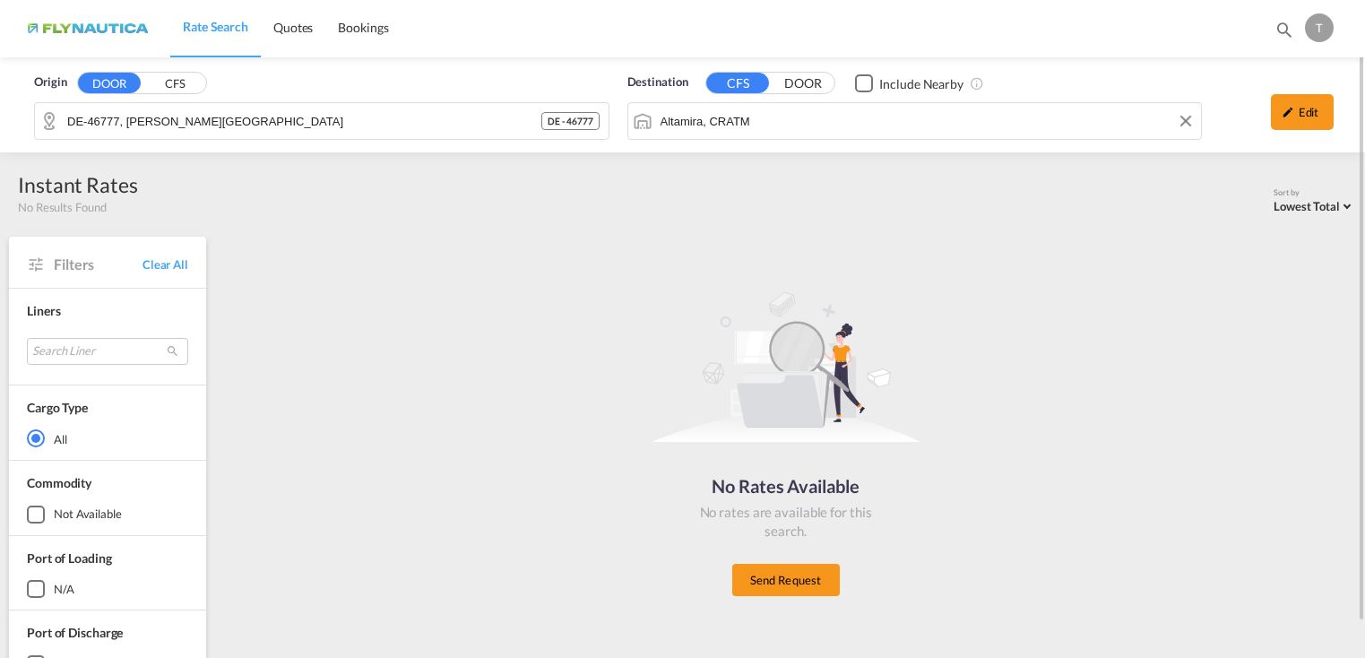
drag, startPoint x: 837, startPoint y: 118, endPoint x: 512, endPoint y: 119, distance: 325.5
click at [490, 112] on div "Origin DOOR CFS DE-46777, [PERSON_NAME][GEOGRAPHIC_DATA] DE - 46777 Destination…" at bounding box center [683, 104] width 1330 height 95
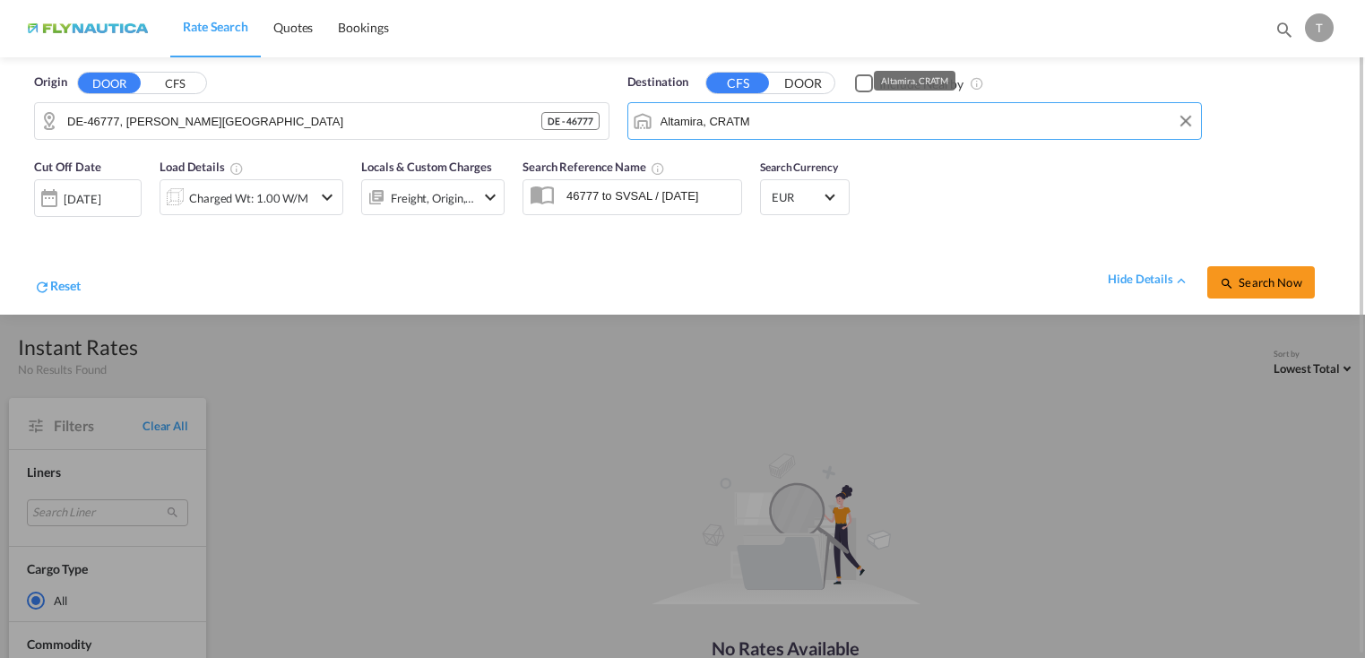
drag, startPoint x: 786, startPoint y: 124, endPoint x: 648, endPoint y: 110, distance: 138.7
click at [650, 109] on md-input-container "Altamira, CRATM" at bounding box center [915, 121] width 574 height 36
type input "j"
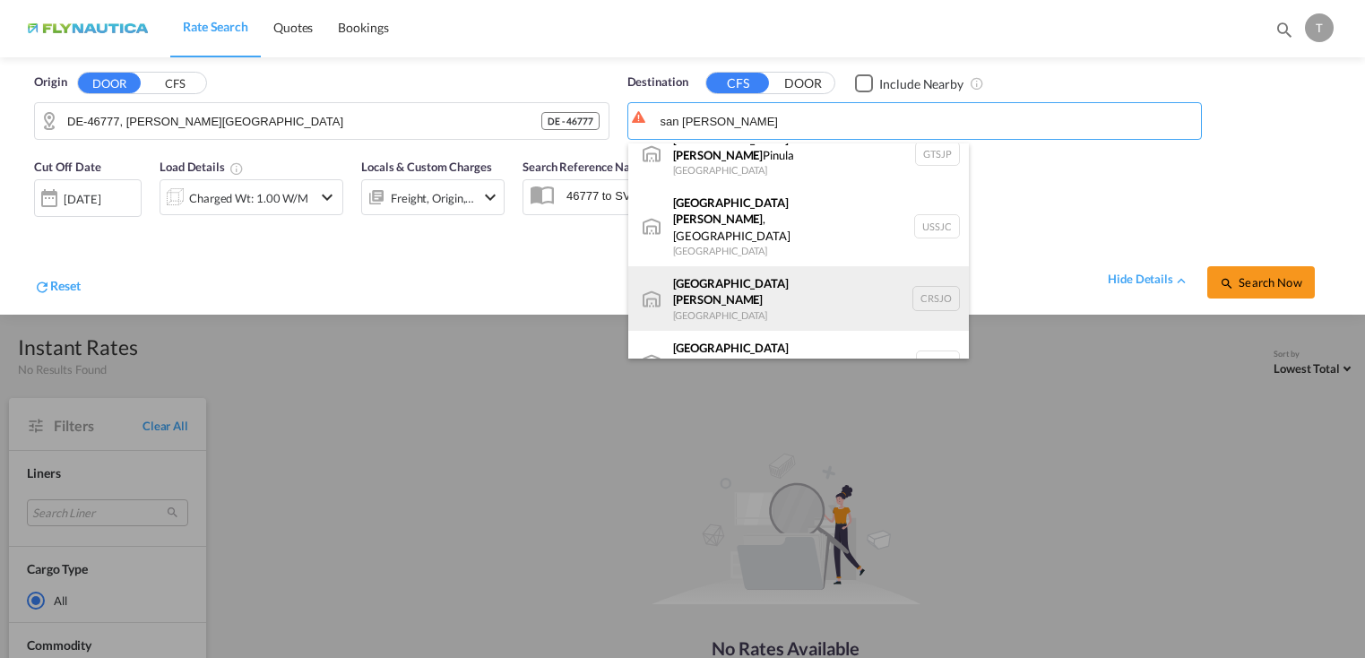
scroll to position [179, 0]
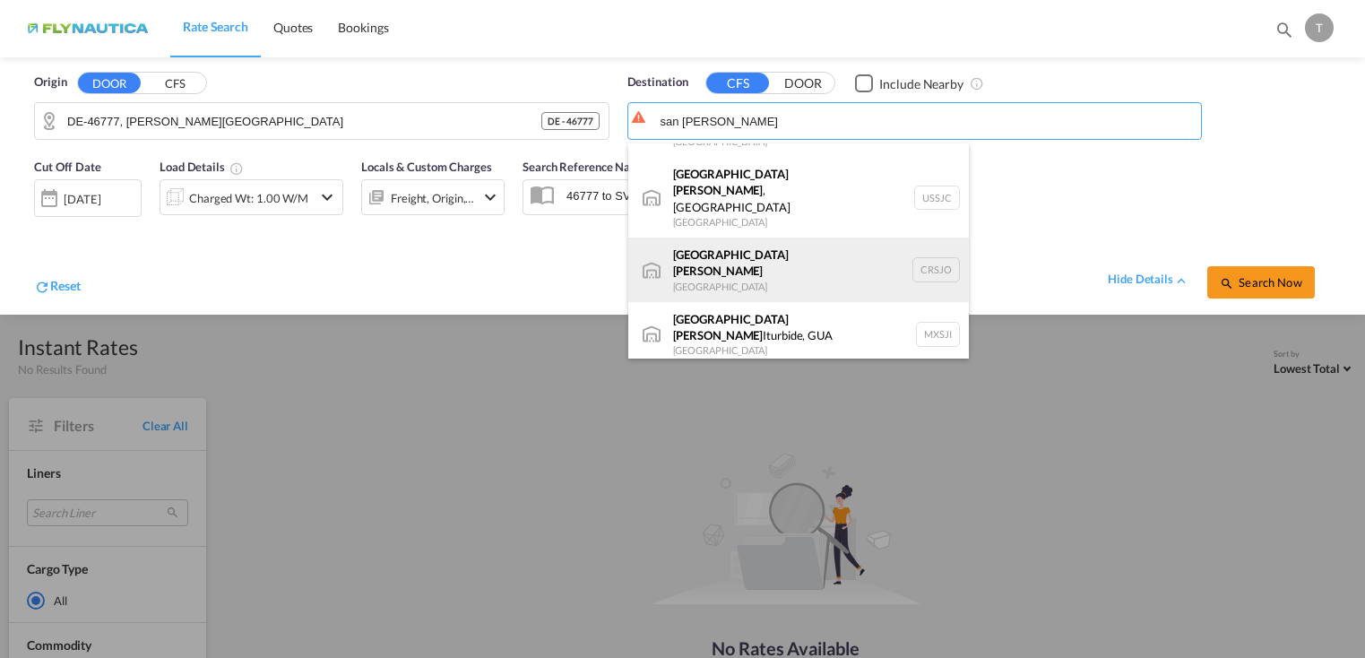
click at [735, 238] on div "San [PERSON_NAME][GEOGRAPHIC_DATA] CRSJO" at bounding box center [798, 270] width 341 height 65
type input "[GEOGRAPHIC_DATA][PERSON_NAME], CRSJO"
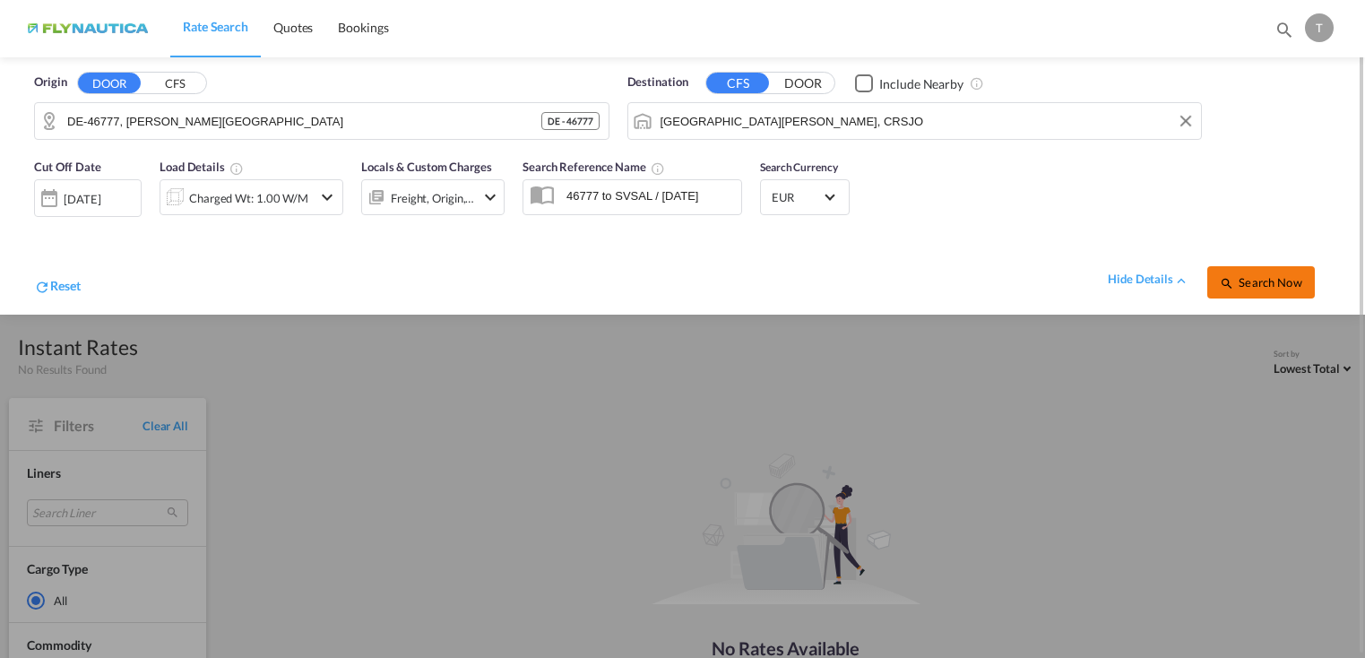
click at [1255, 291] on button "Search Now" at bounding box center [1262, 282] width 108 height 32
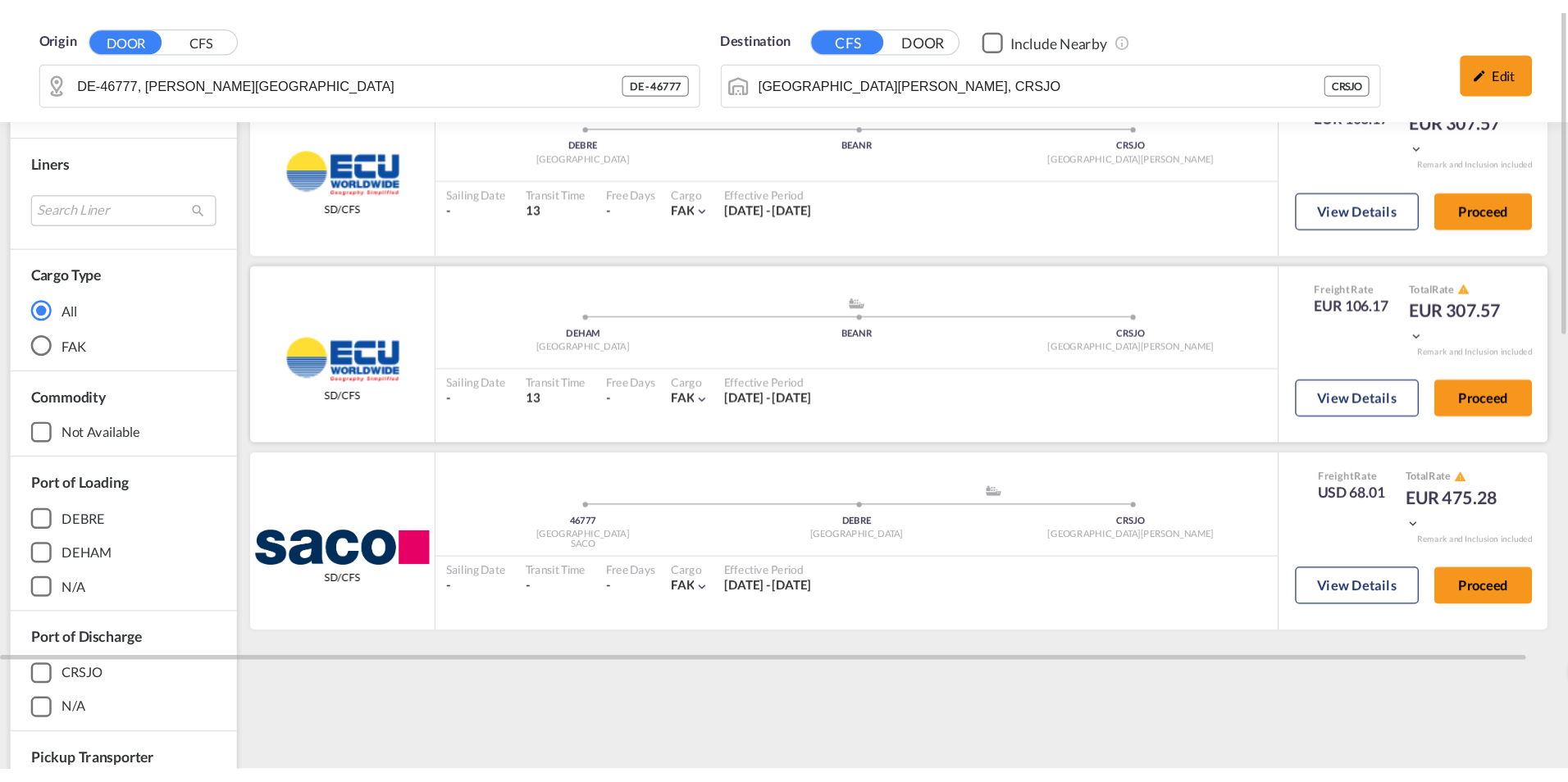
scroll to position [82, 0]
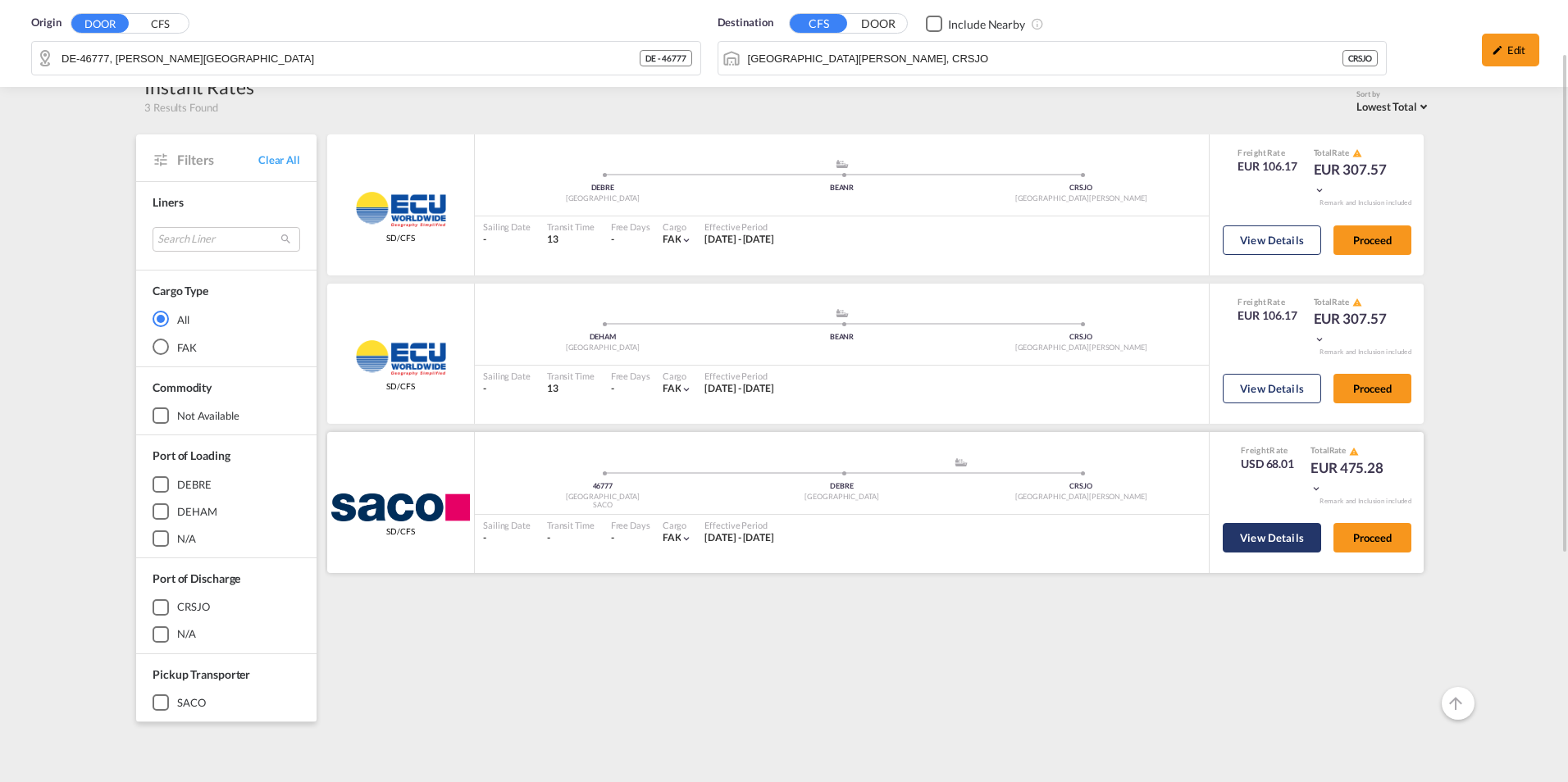
click at [1249, 542] on button "View Details" at bounding box center [1273, 538] width 99 height 29
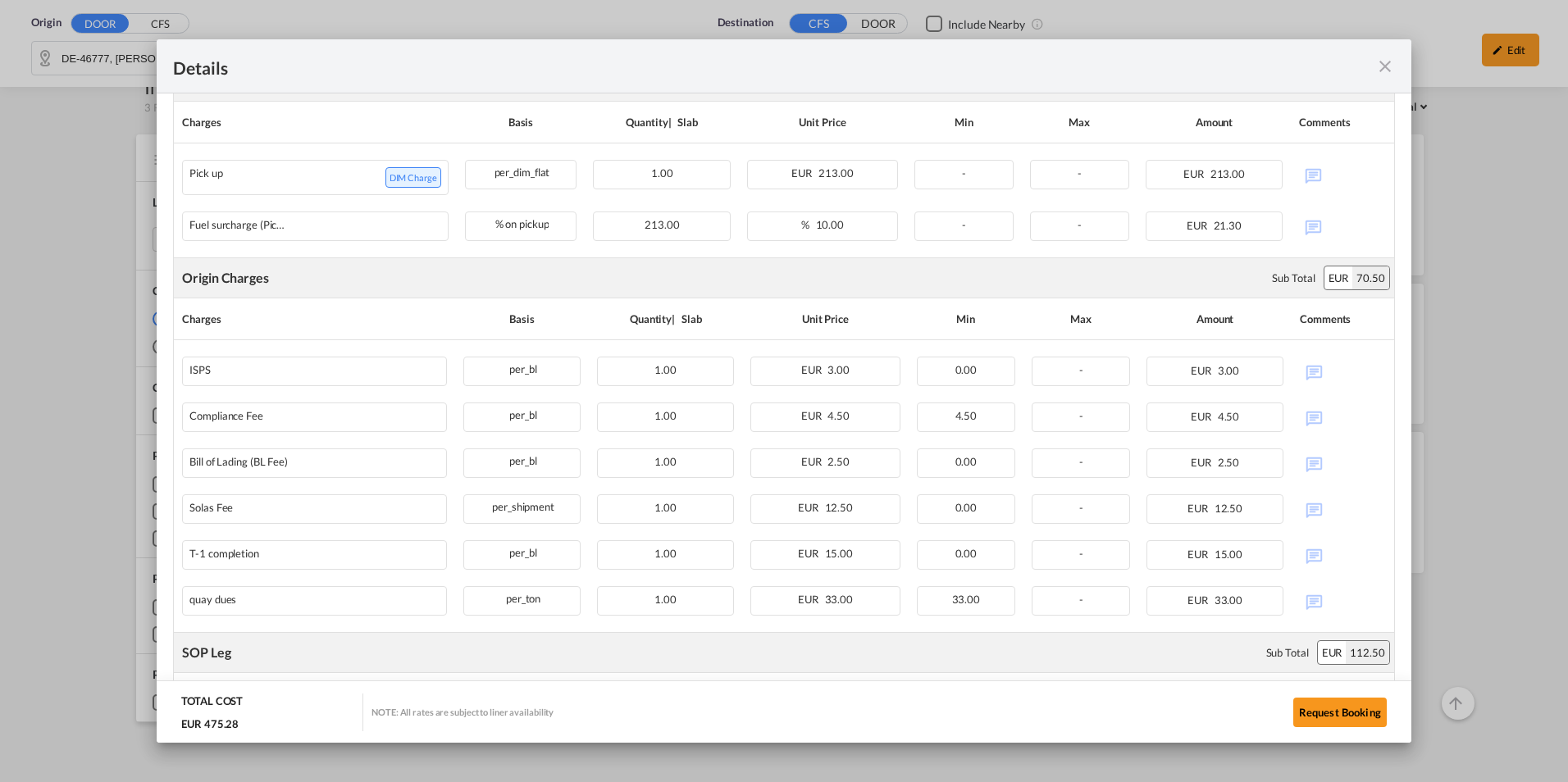
scroll to position [902, 0]
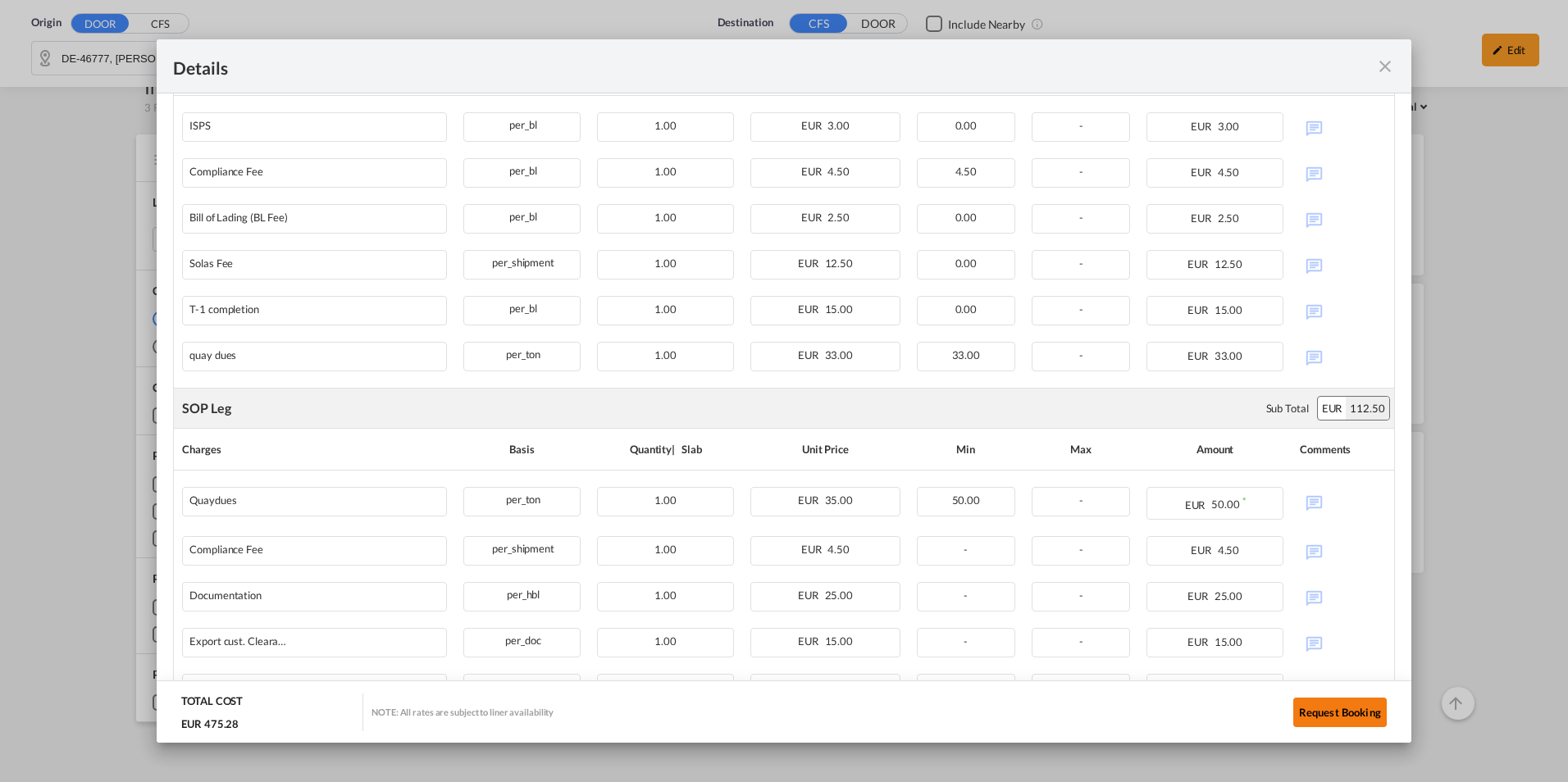
click at [1249, 601] on button "Request Booking" at bounding box center [1340, 712] width 93 height 29
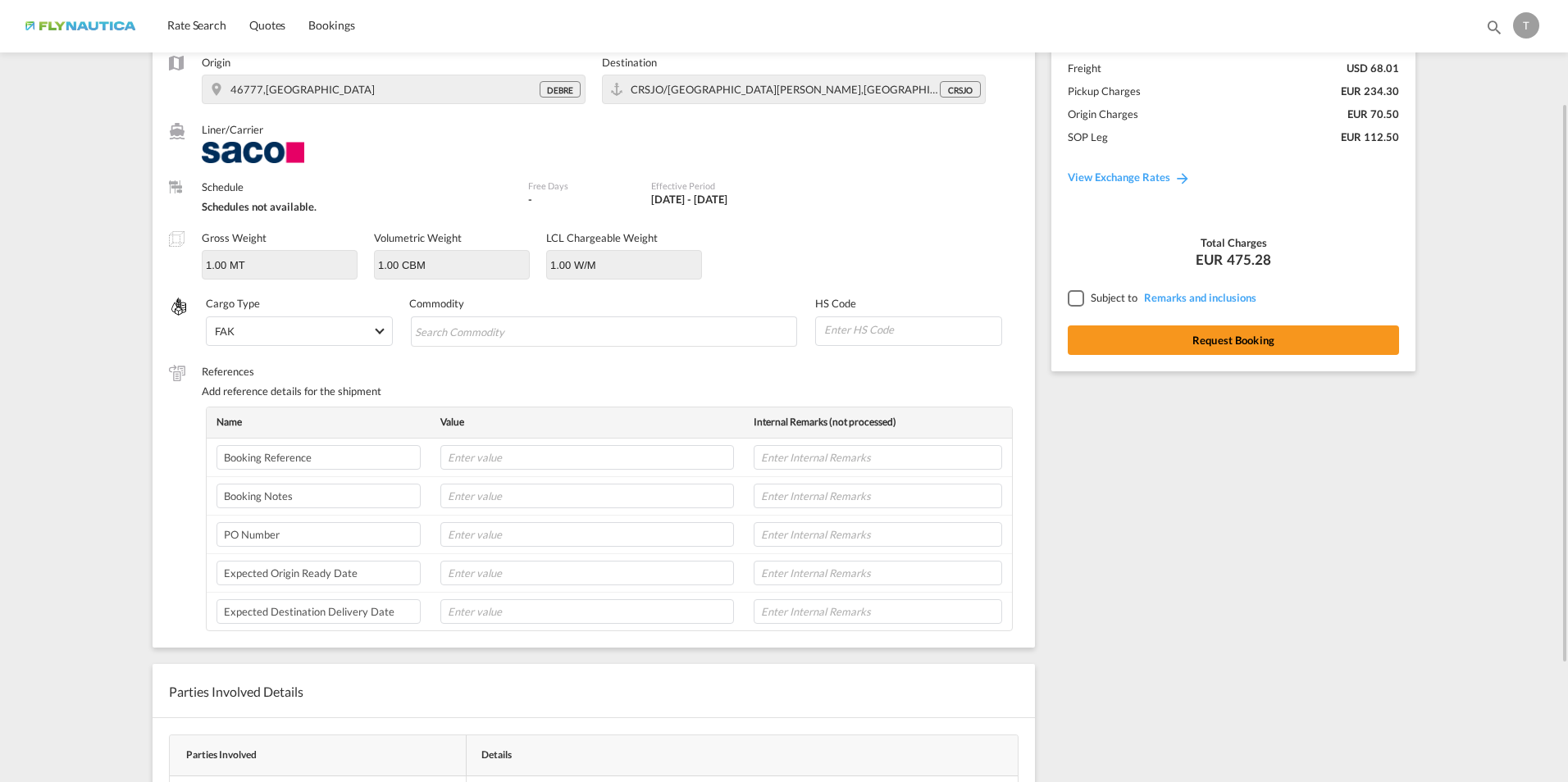
scroll to position [60, 0]
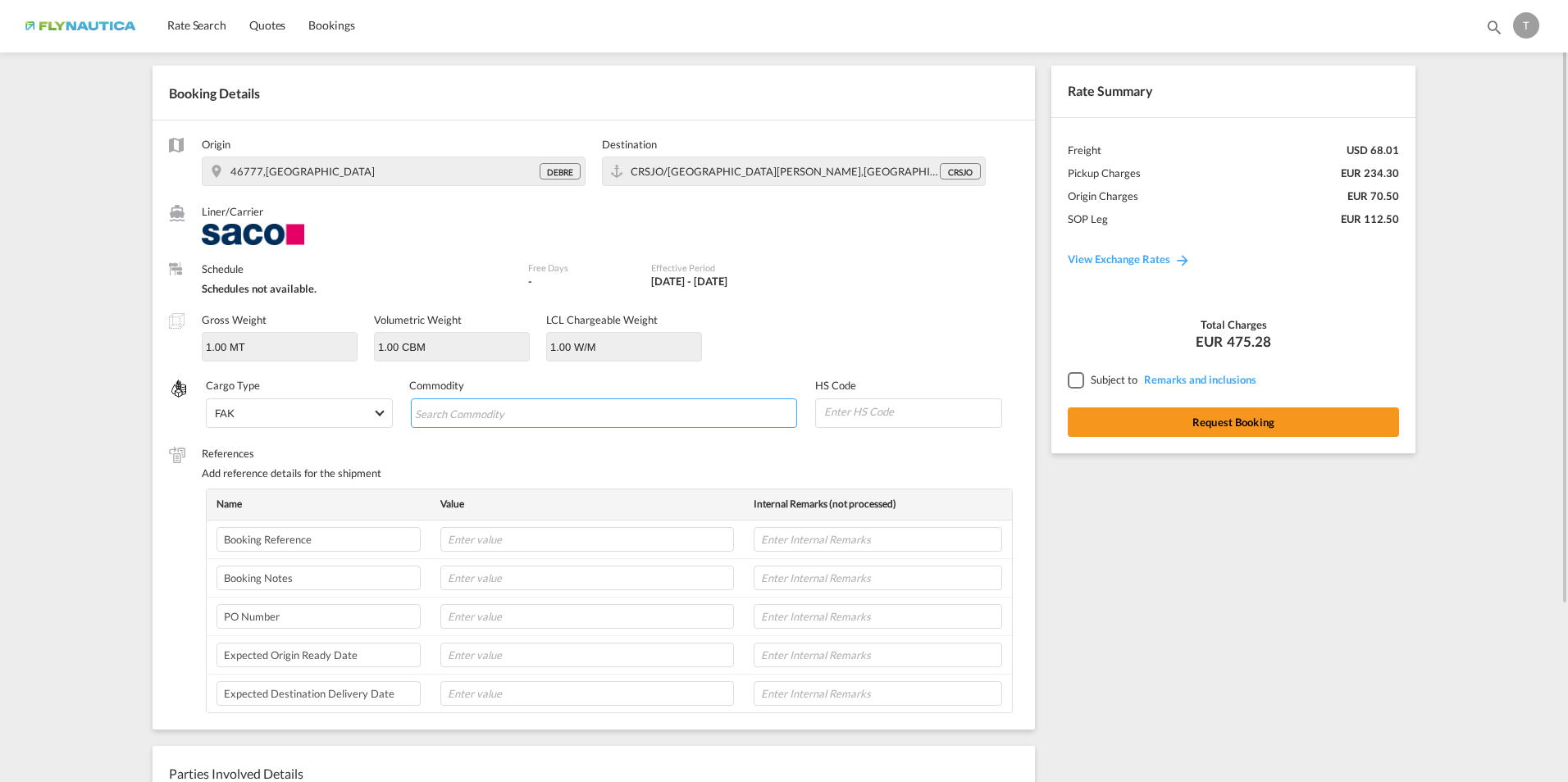
click at [491, 417] on input "Chips input." at bounding box center [490, 413] width 150 height 27
click at [376, 413] on md-select-value "FAK" at bounding box center [301, 413] width 176 height 27
click at [545, 442] on md-backdrop at bounding box center [784, 391] width 1568 height 782
click at [1079, 382] on div at bounding box center [1075, 380] width 15 height 15
click at [1233, 421] on button "Request Booking" at bounding box center [1233, 423] width 331 height 29
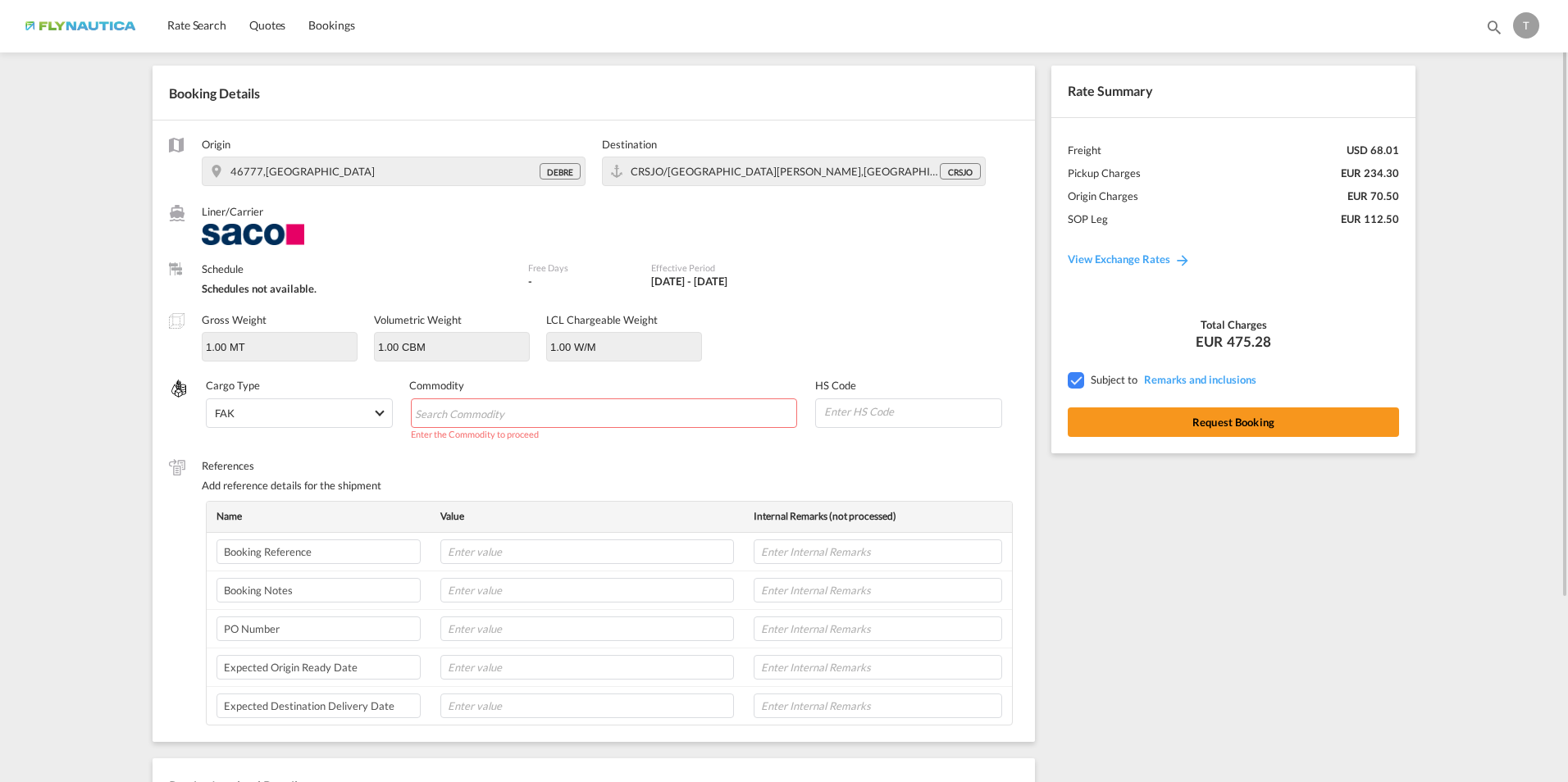
click at [527, 399] on md-chips-wrap "Chips container with autocompletion. Enter the text area, type text to search, …" at bounding box center [604, 413] width 387 height 29
click at [537, 412] on input "Chips input." at bounding box center [490, 413] width 150 height 27
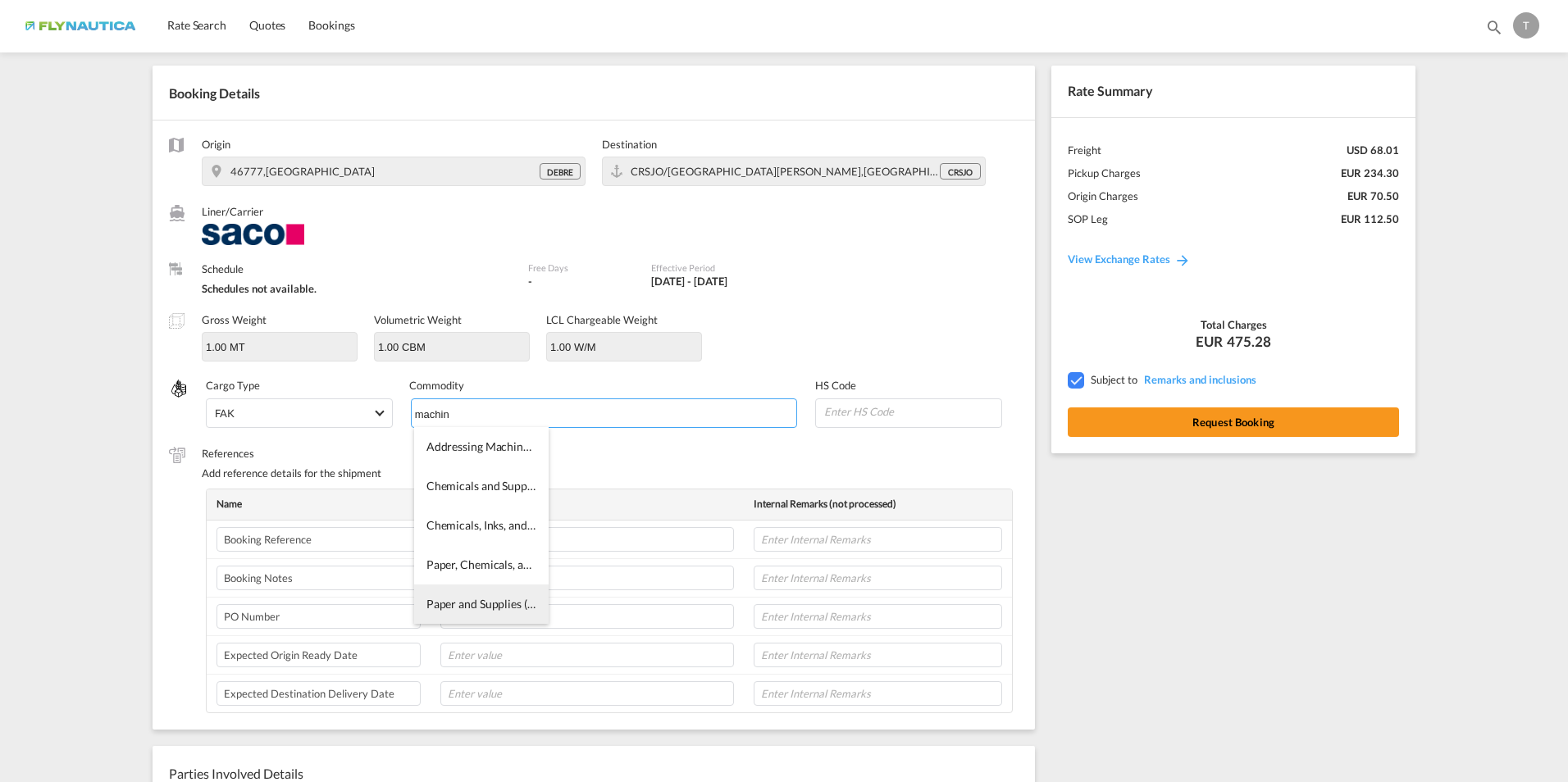
type input "machin"
click at [474, 601] on span "Paper and Supplies (for Dual Spectrum Process Copying Machines)" at bounding box center [594, 604] width 335 height 14
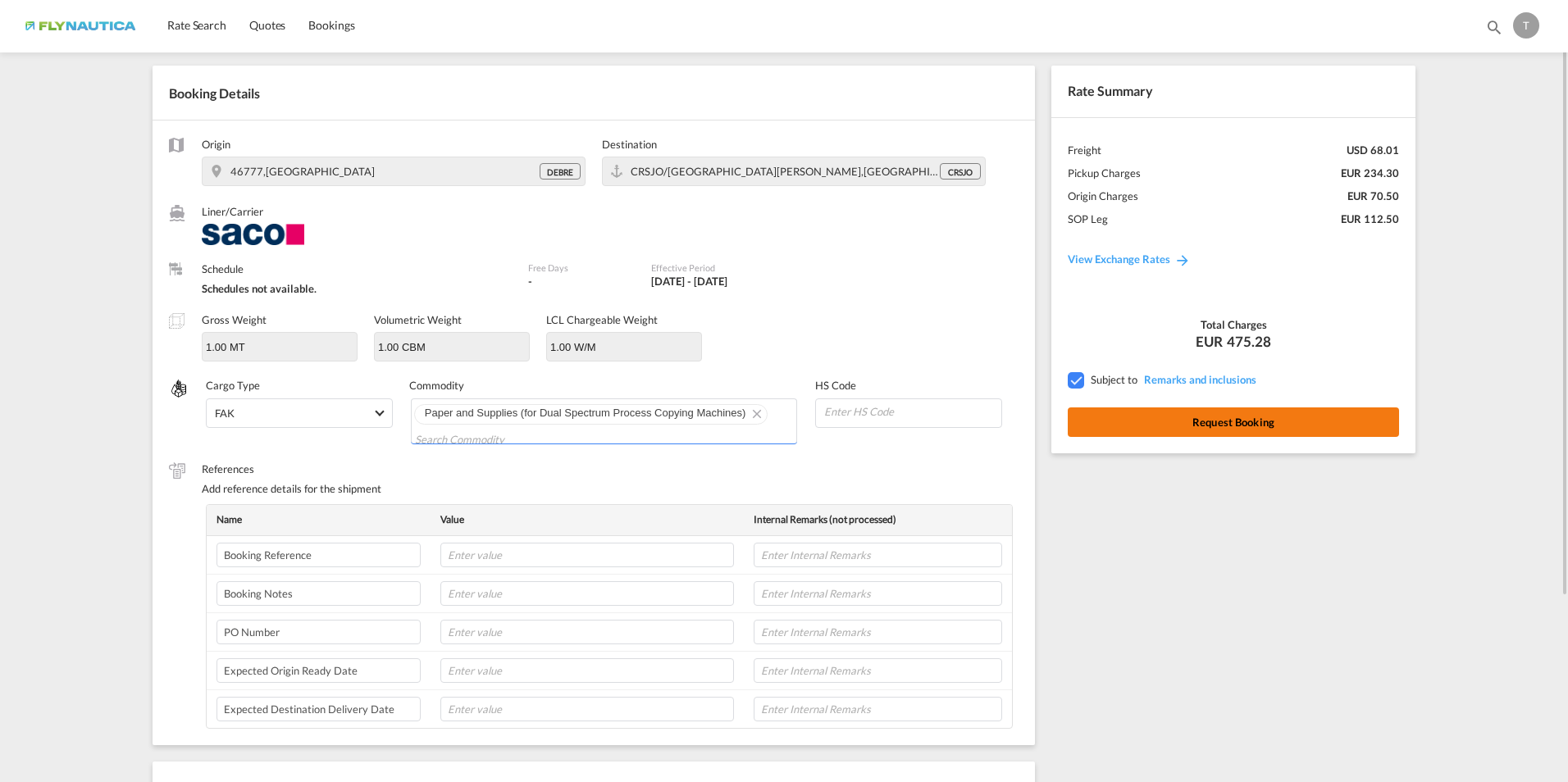
click at [1180, 424] on button "Request Booking" at bounding box center [1233, 423] width 331 height 29
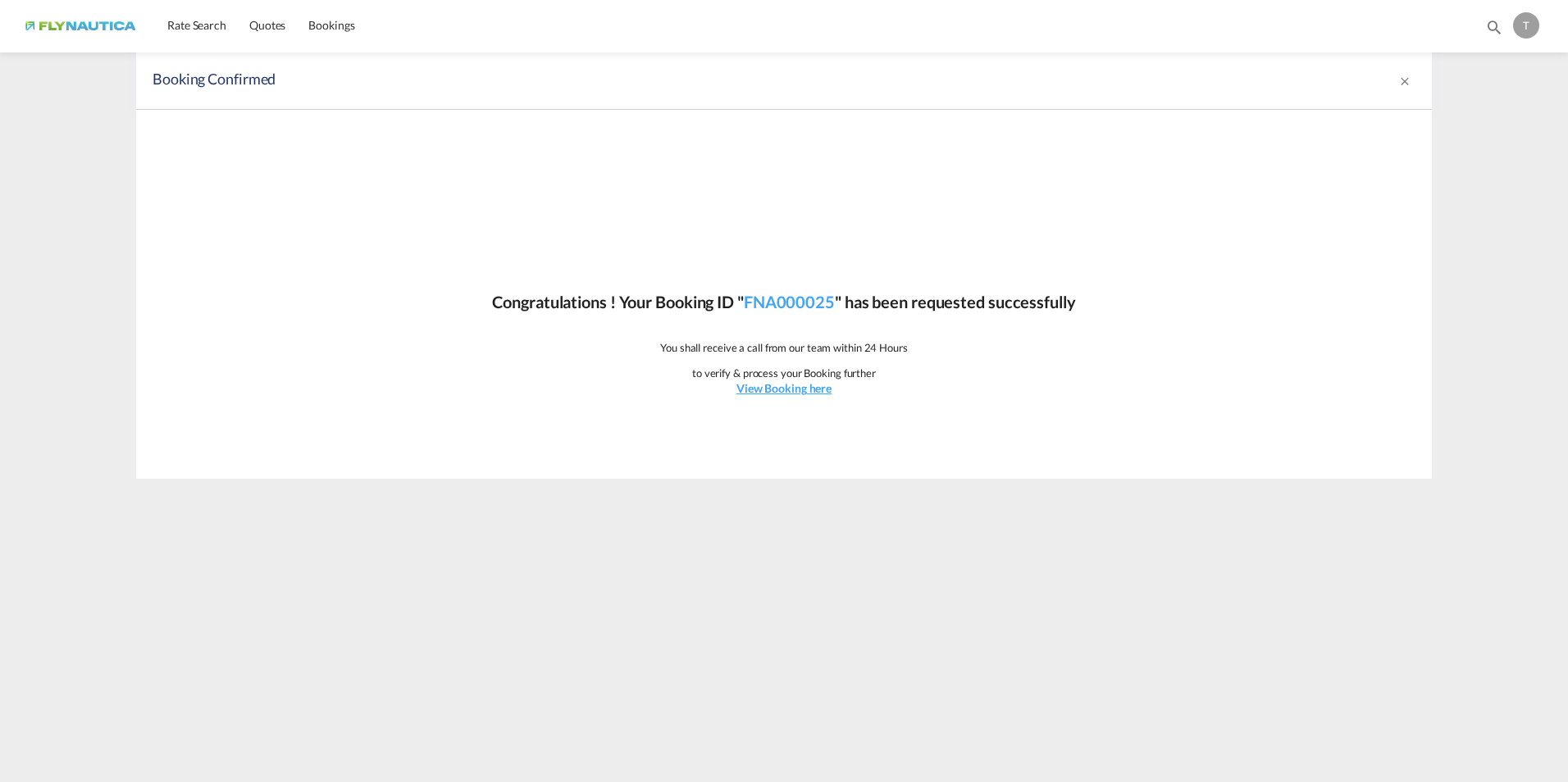
scroll to position [0, 0]
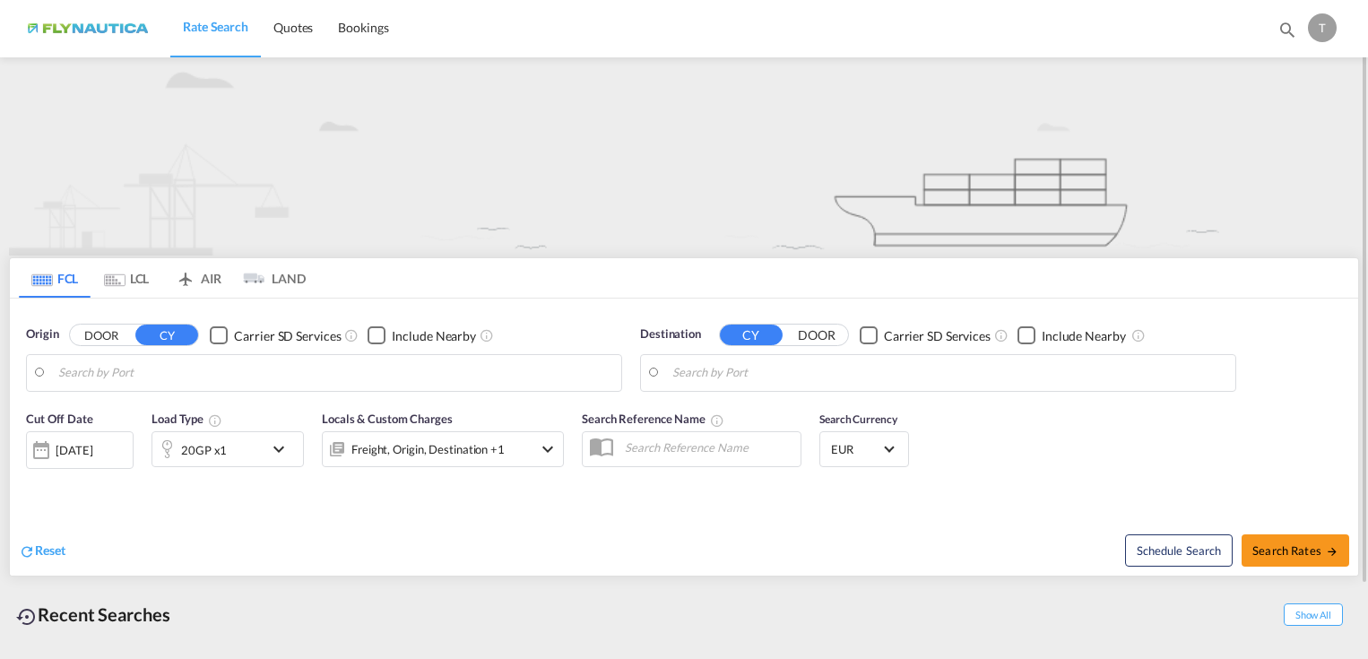
click at [127, 277] on md-tab-item "LCL" at bounding box center [127, 277] width 72 height 39
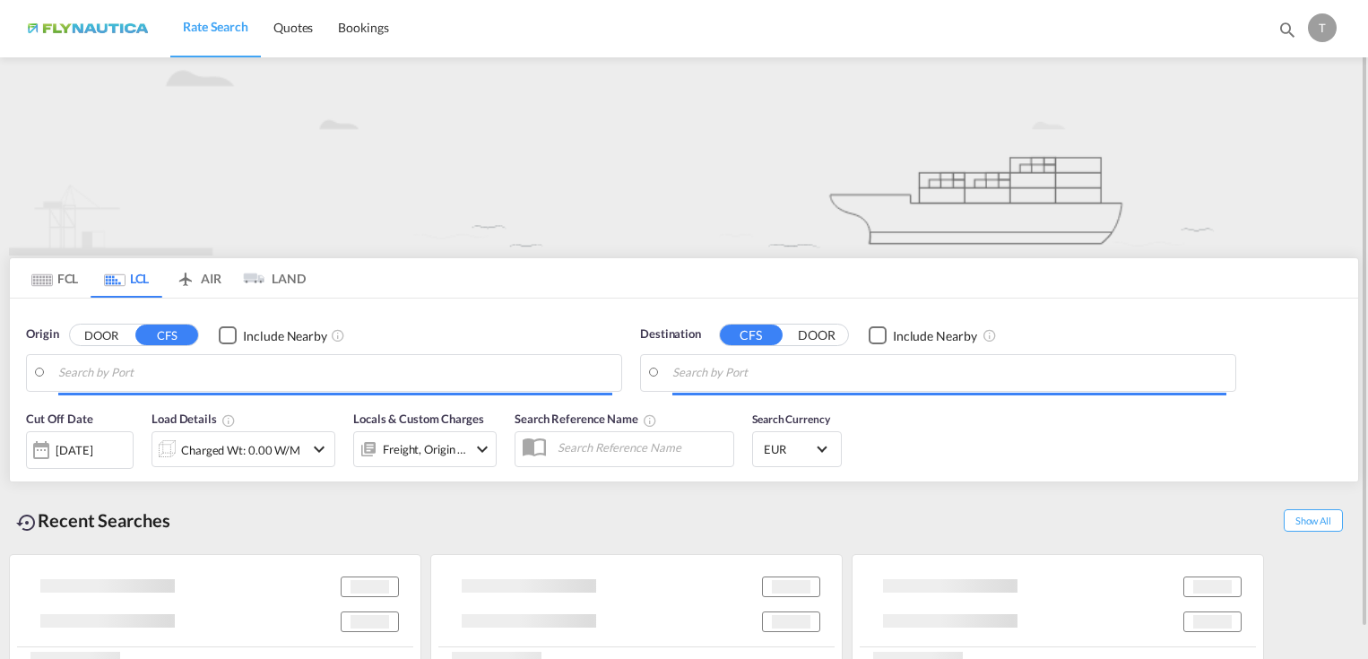
type input "DE-46777, [PERSON_NAME][GEOGRAPHIC_DATA]"
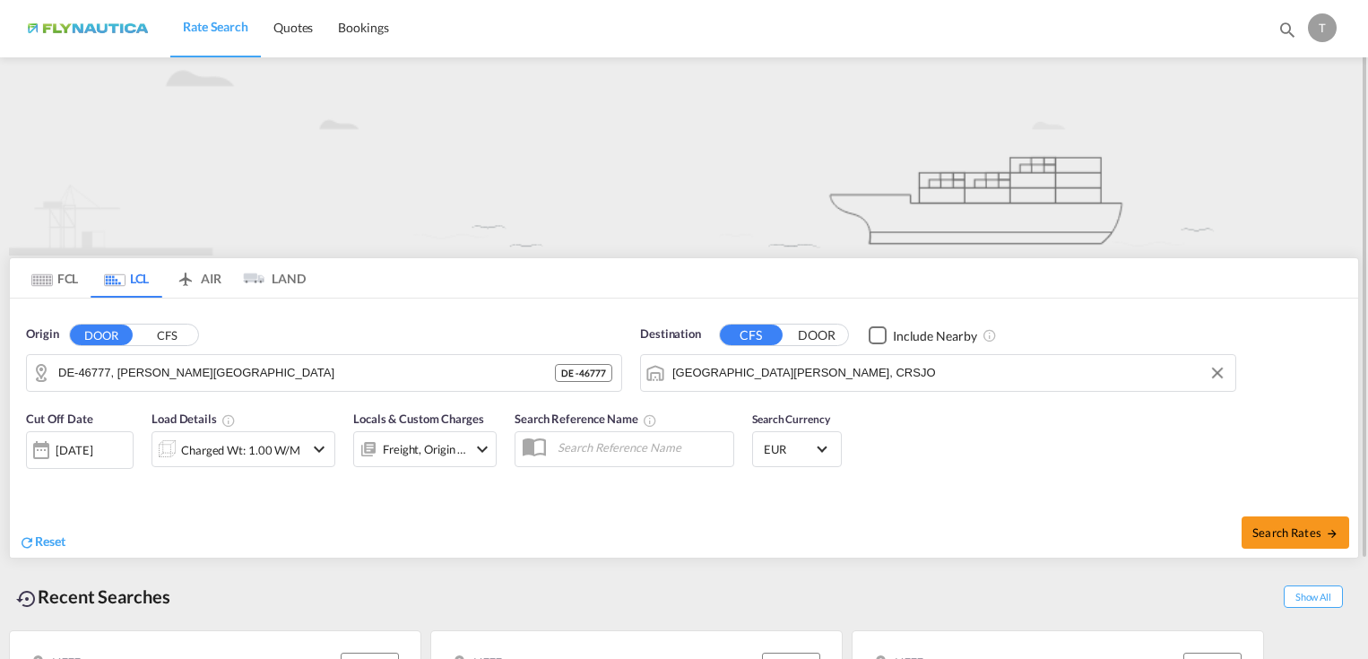
click at [897, 377] on input "[GEOGRAPHIC_DATA][PERSON_NAME], CRSJO" at bounding box center [949, 373] width 554 height 27
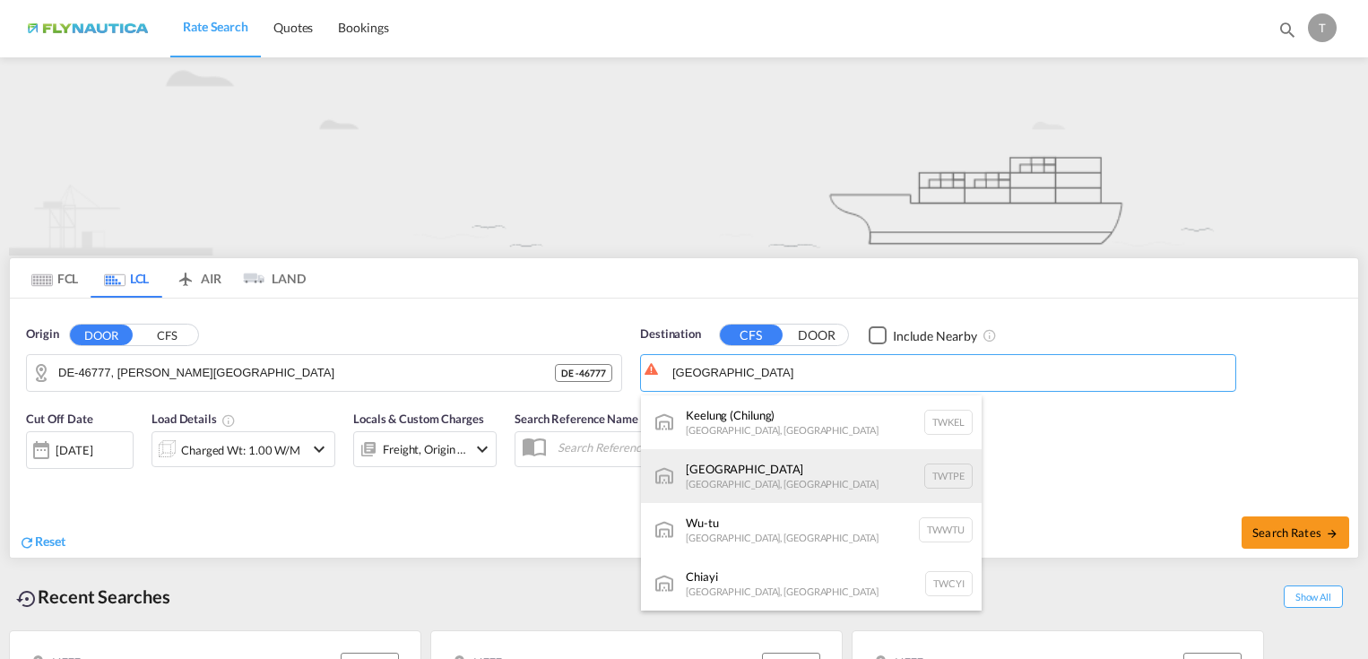
click at [817, 468] on div "Taipei Taiwan, Province of China TWTPE" at bounding box center [811, 476] width 341 height 54
type input "Taipei, TWTPE"
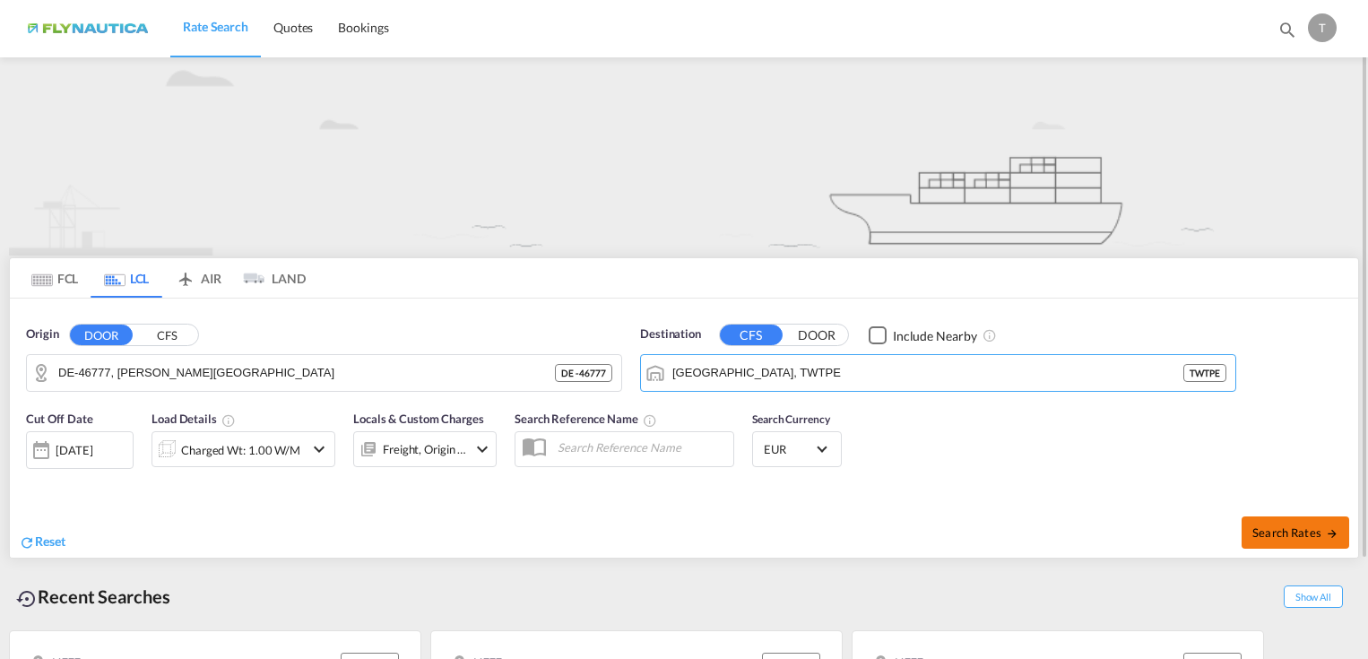
click at [1279, 527] on span "Search Rates" at bounding box center [1296, 532] width 86 height 14
type input "46777 to TWTPE / 15 Sep 2025"
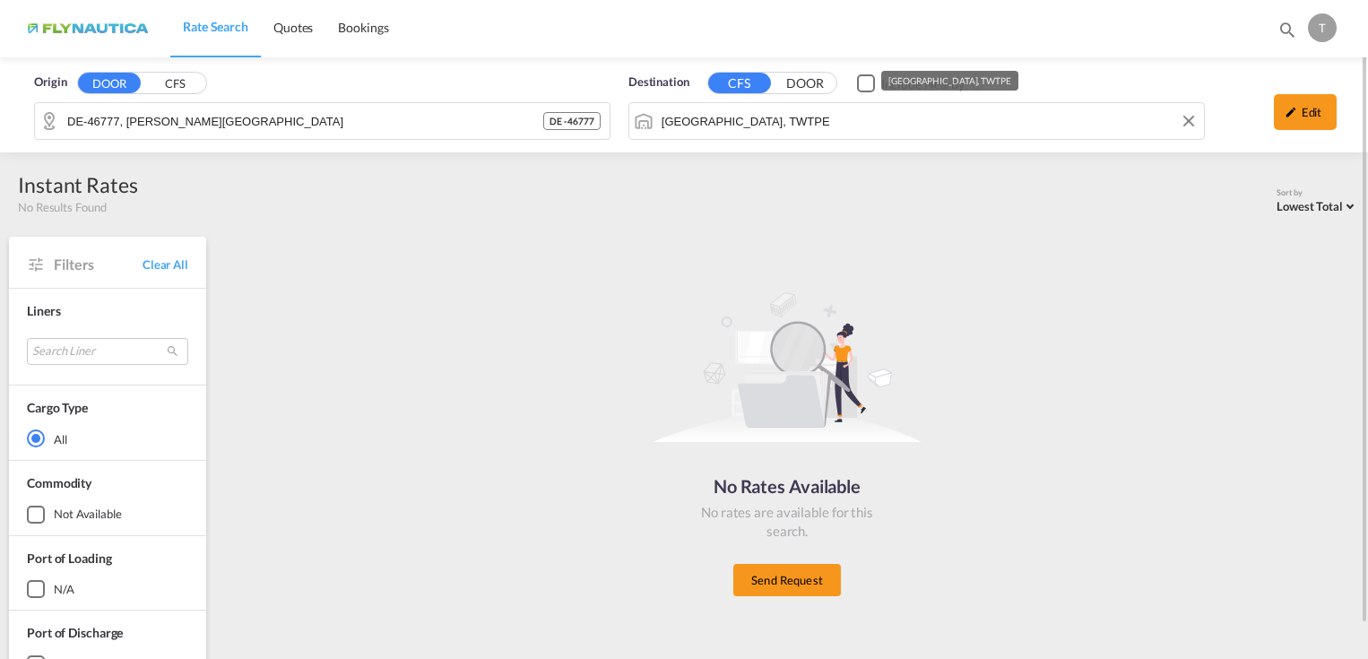
click at [829, 120] on input "Taipei, TWTPE" at bounding box center [928, 121] width 533 height 27
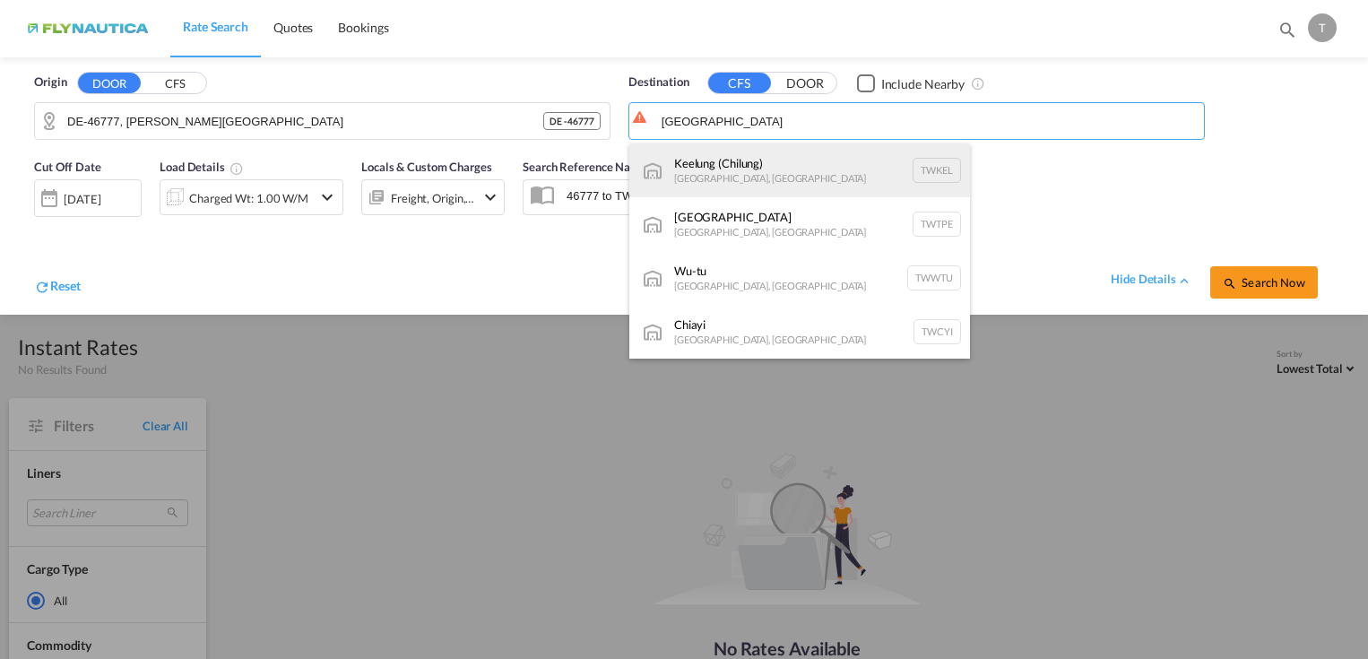
click at [819, 160] on div "Keelung (Chilung) Taiwan, Province of China TWKEL" at bounding box center [799, 170] width 341 height 54
type input "Keelung (Chilung), TWKEL"
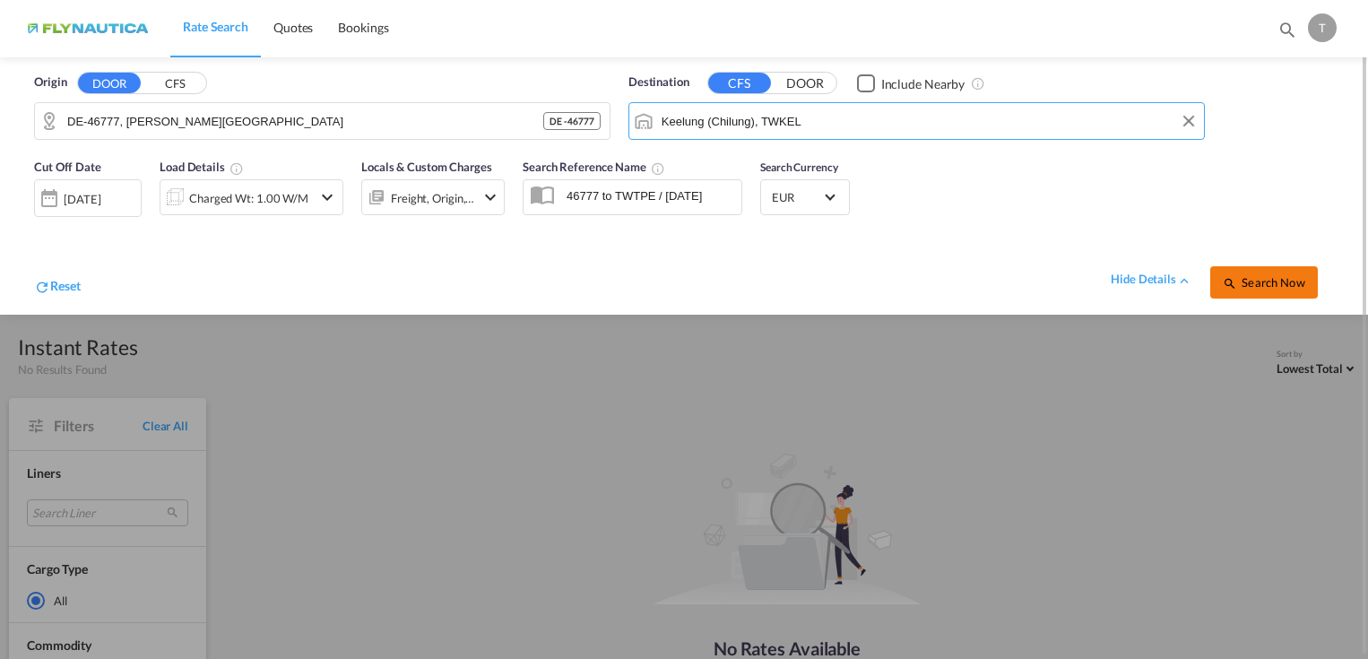
click at [1255, 273] on button "Search Now" at bounding box center [1264, 282] width 108 height 32
